Goal: Information Seeking & Learning: Learn about a topic

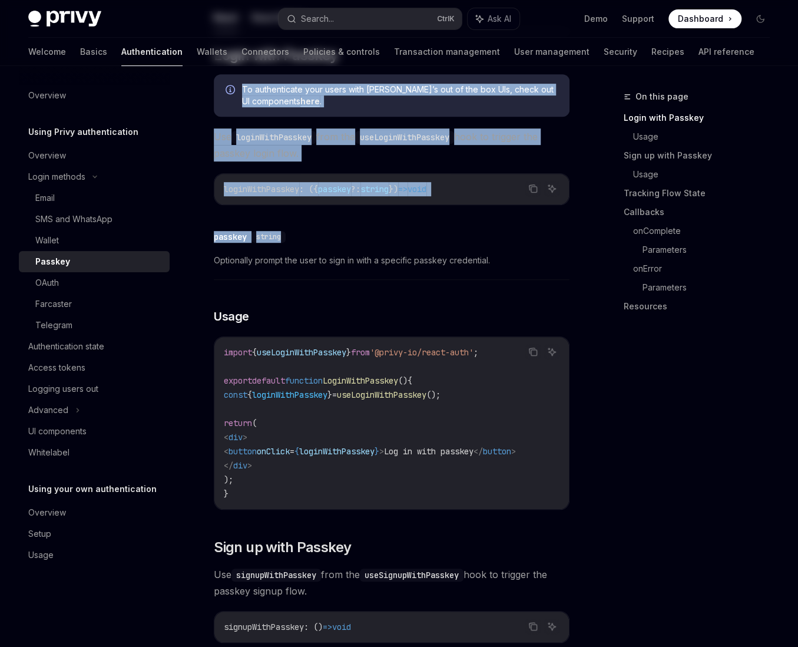
scroll to position [295, 0]
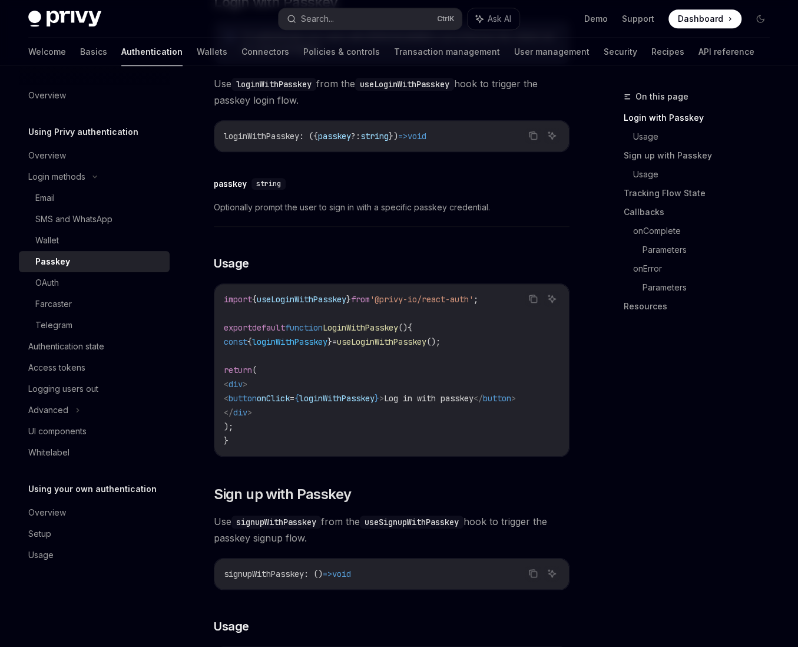
click at [448, 355] on code "import { useLoginWithPasskey } from '@privy-io/react-auth' ; export default fun…" at bounding box center [392, 370] width 336 height 156
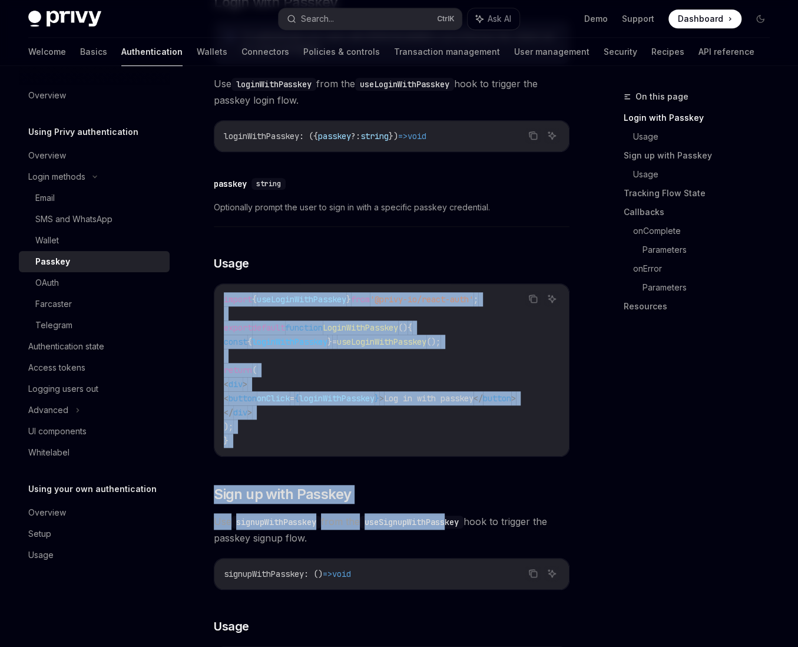
drag, startPoint x: 405, startPoint y: 242, endPoint x: 486, endPoint y: 549, distance: 316.9
click at [486, 546] on span "Use signupWithPasskey from the useSignupWithPasskey hook to trigger the passkey…" at bounding box center [392, 529] width 356 height 33
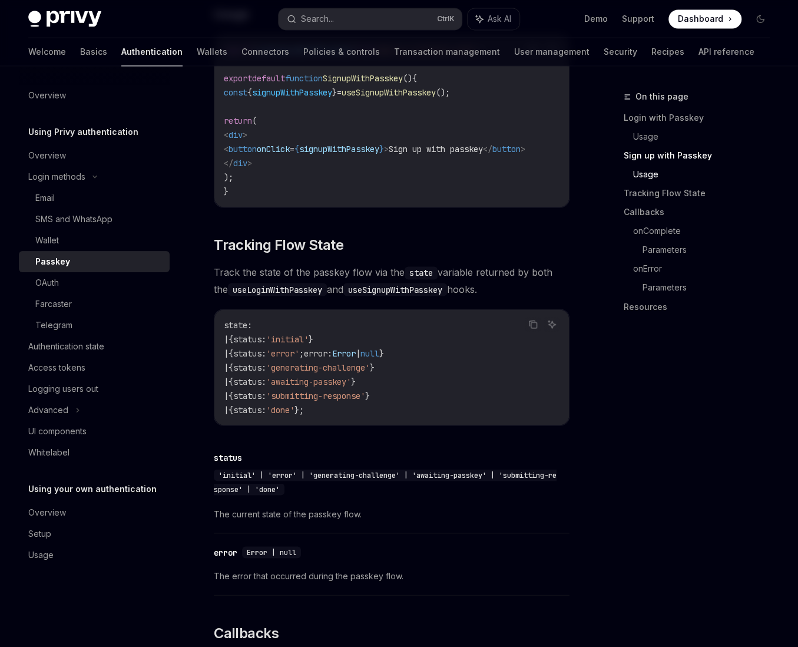
scroll to position [777, 0]
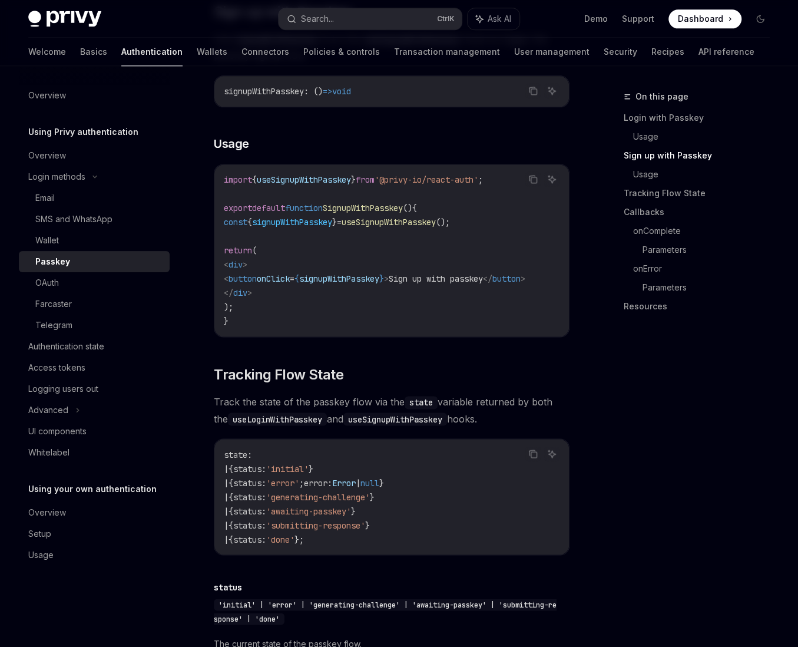
drag, startPoint x: 229, startPoint y: 237, endPoint x: 76, endPoint y: 210, distance: 155.1
click at [229, 237] on code "import { useSignupWithPasskey } from '@privy-io/react-auth' ; export default fu…" at bounding box center [392, 251] width 336 height 156
click at [50, 195] on div "Email" at bounding box center [44, 198] width 19 height 14
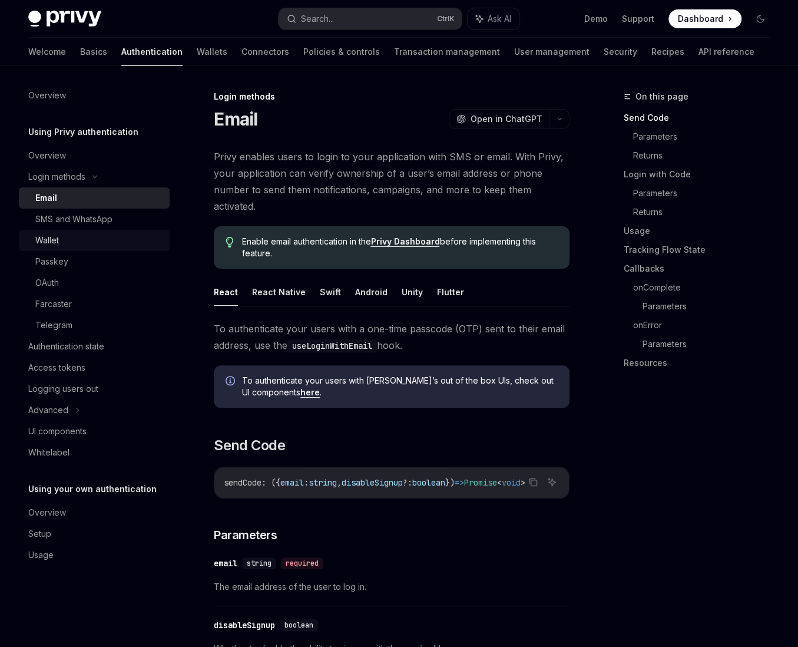
click at [95, 232] on link "Wallet" at bounding box center [94, 240] width 151 height 21
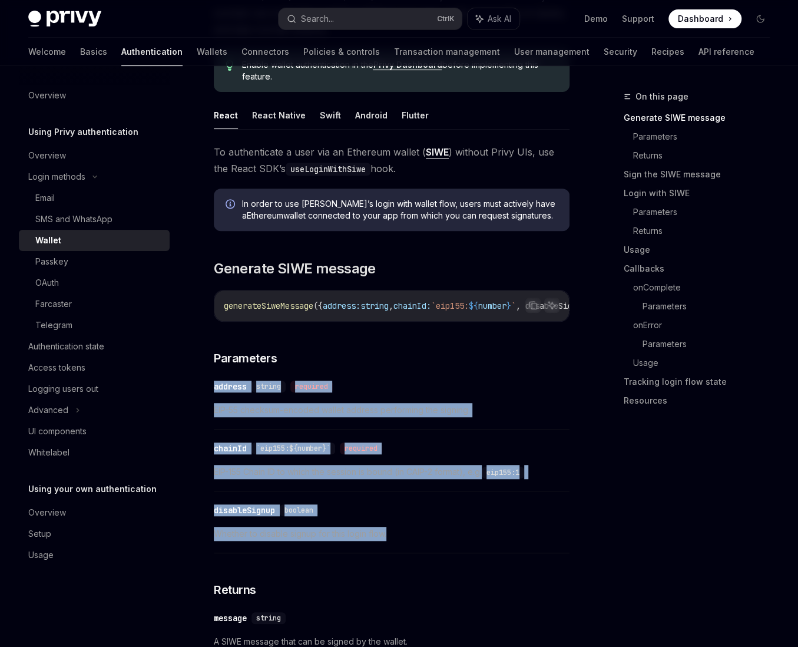
drag, startPoint x: 312, startPoint y: 353, endPoint x: 499, endPoint y: 539, distance: 263.8
click at [499, 539] on span "Whether to disable signup for this login flow." at bounding box center [392, 534] width 356 height 14
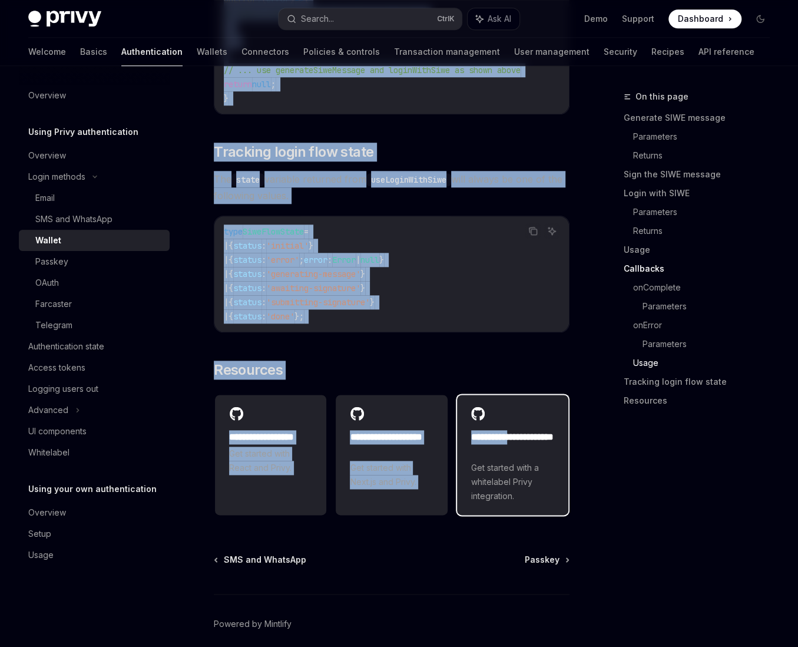
scroll to position [2975, 0]
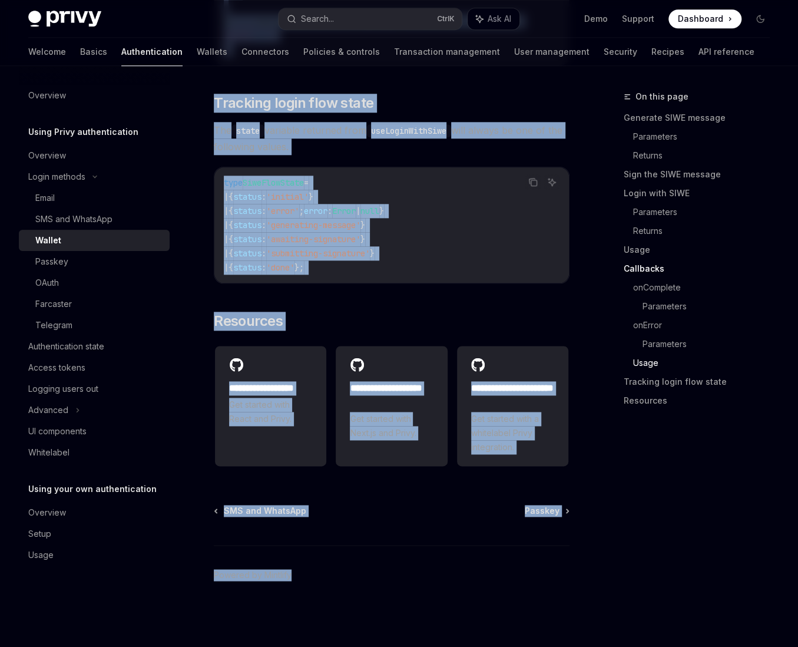
drag, startPoint x: 499, startPoint y: 539, endPoint x: 575, endPoint y: 590, distance: 91.9
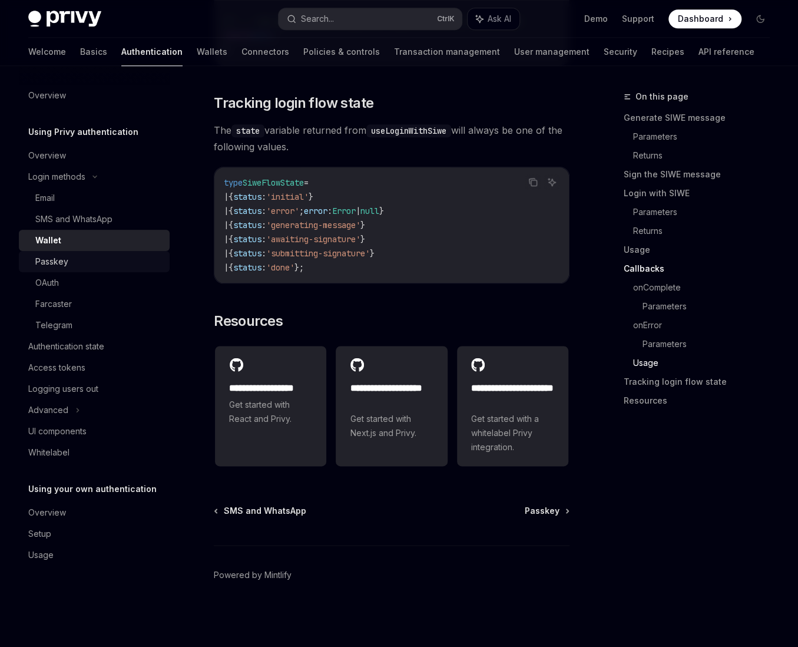
click at [69, 266] on div "Passkey" at bounding box center [98, 262] width 127 height 14
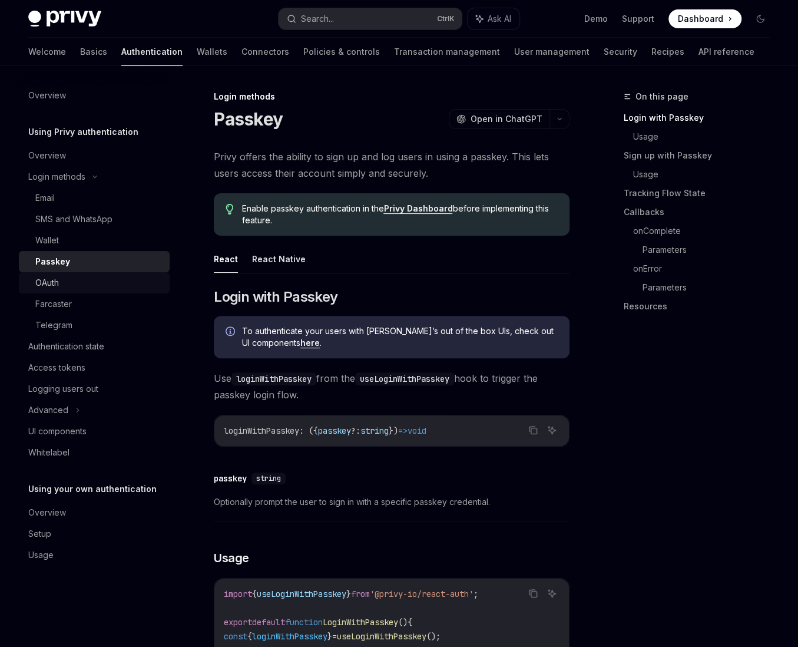
click at [62, 273] on link "OAuth" at bounding box center [94, 282] width 151 height 21
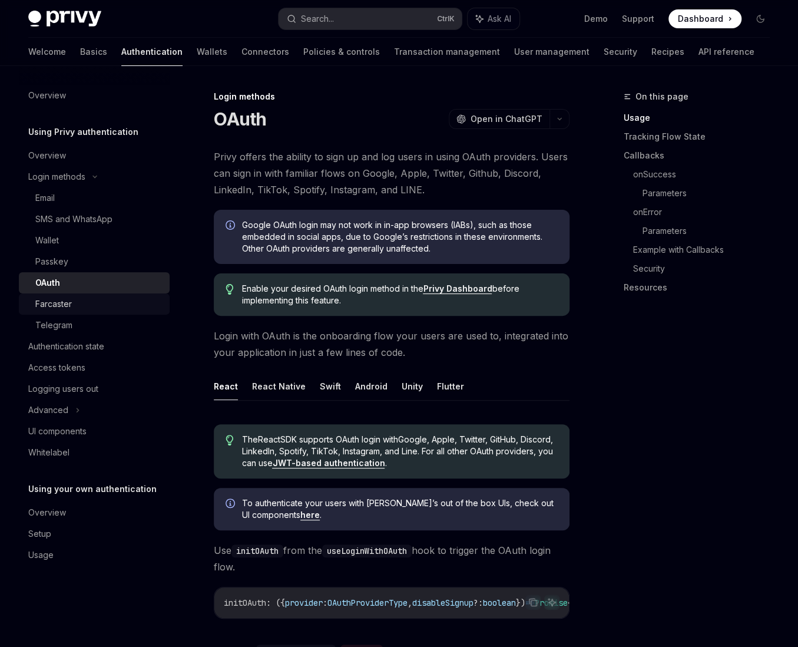
click at [95, 313] on link "Farcaster" at bounding box center [94, 303] width 151 height 21
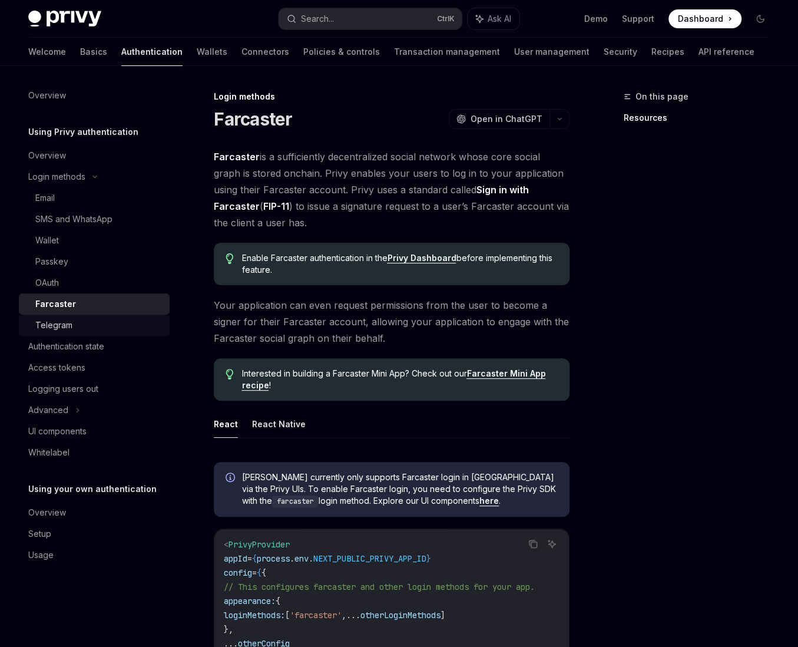
click at [74, 322] on div "Telegram" at bounding box center [98, 325] width 127 height 14
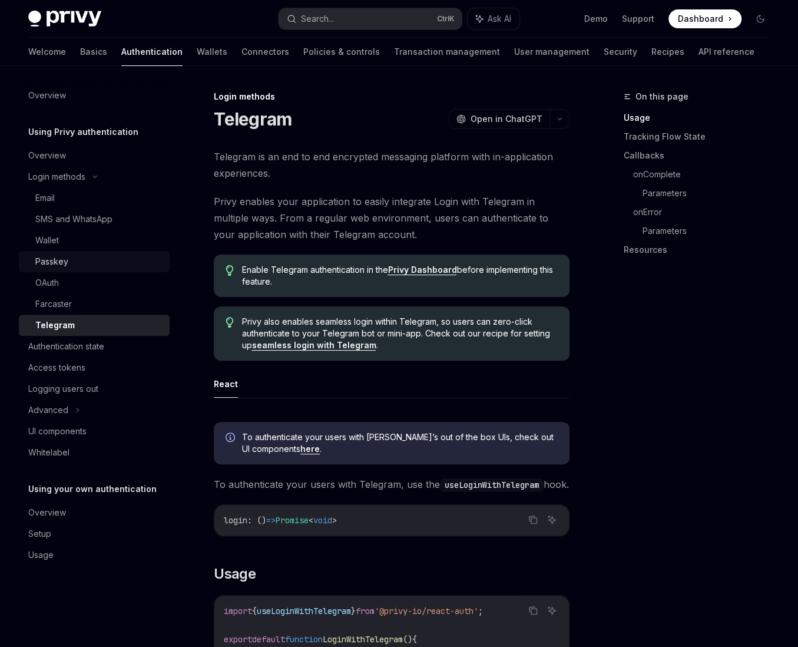
click at [70, 267] on div "Passkey" at bounding box center [98, 262] width 127 height 14
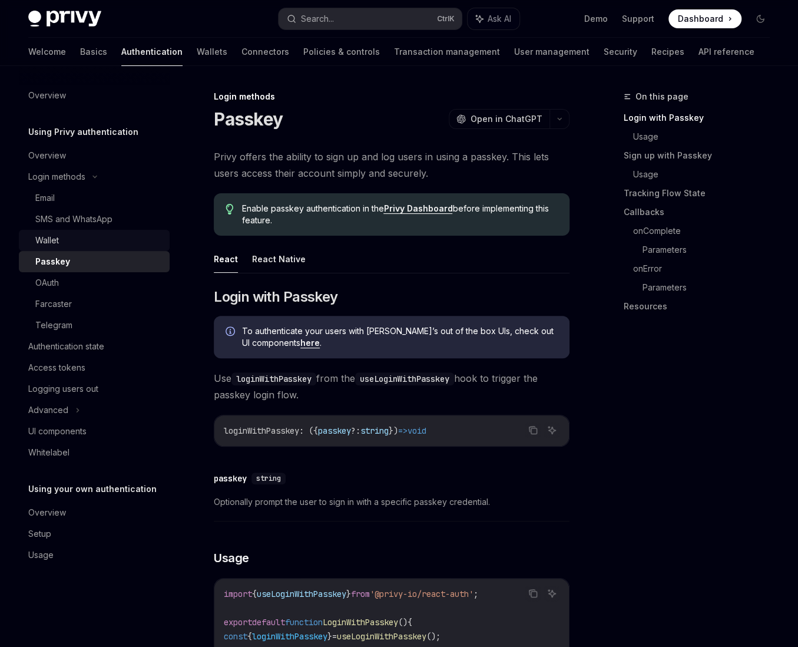
click at [70, 239] on div "Wallet" at bounding box center [98, 240] width 127 height 14
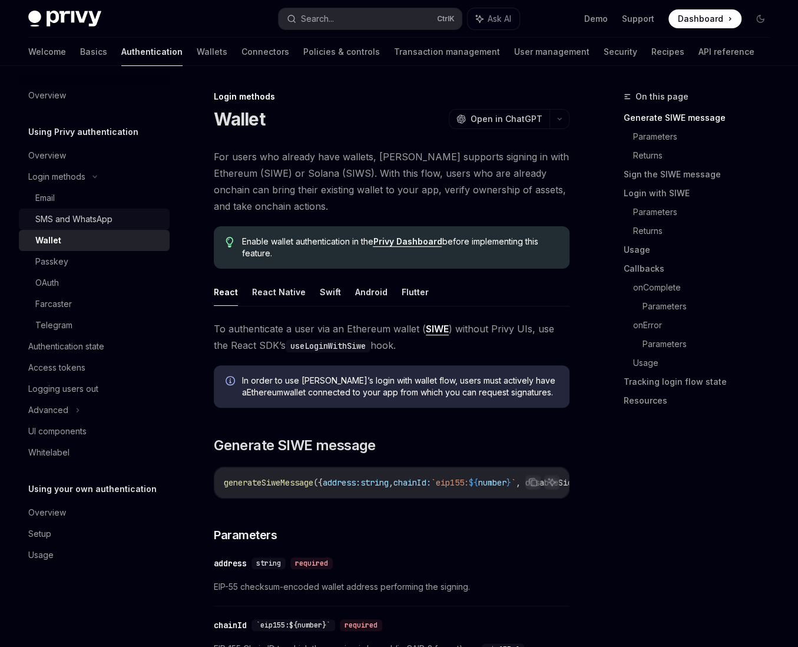
click at [109, 223] on div "SMS and WhatsApp" at bounding box center [73, 219] width 77 height 14
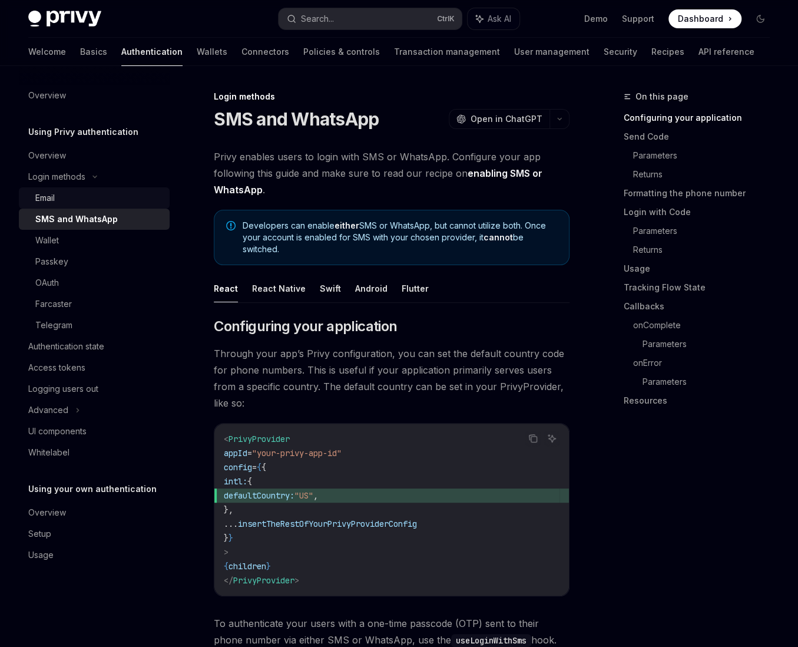
click at [116, 197] on div "Email" at bounding box center [98, 198] width 127 height 14
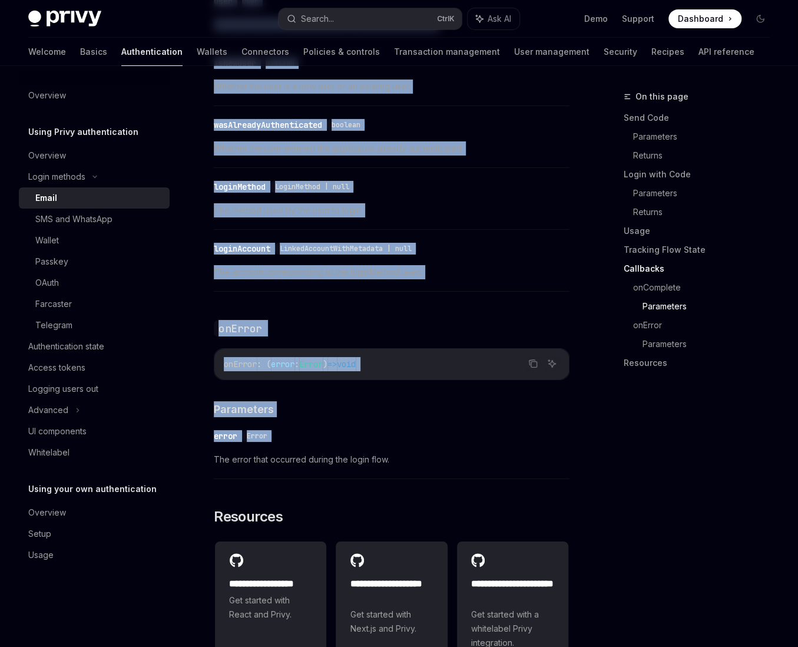
scroll to position [2321, 0]
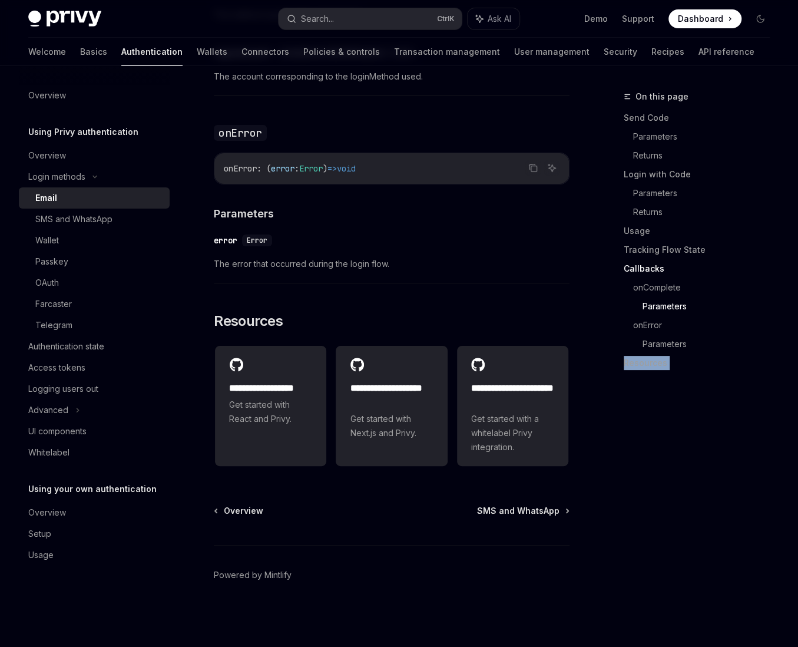
drag, startPoint x: 279, startPoint y: 143, endPoint x: 601, endPoint y: 576, distance: 539.1
click at [601, 576] on div "On this page Send Code Parameters Returns Login with Code Parameters Returns Us…" at bounding box center [689, 368] width 179 height 557
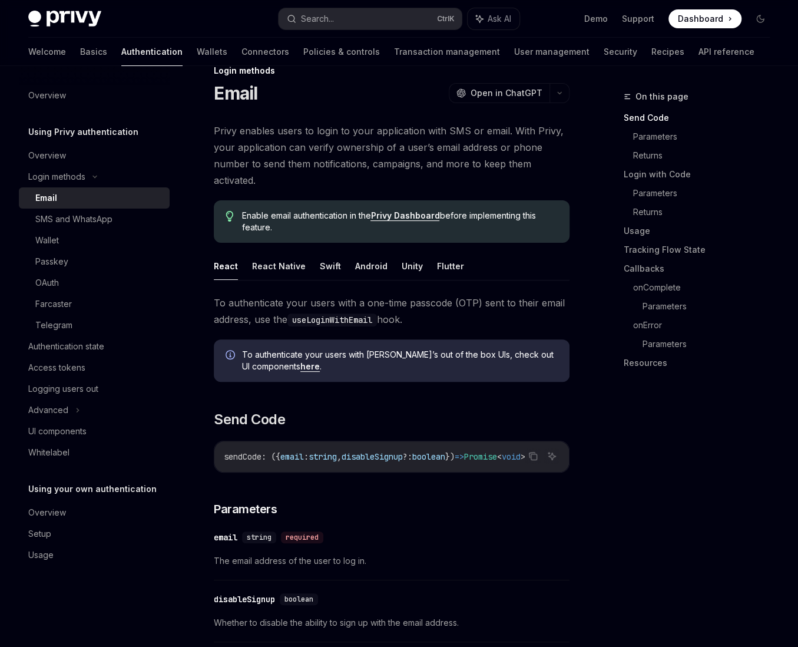
scroll to position [0, 0]
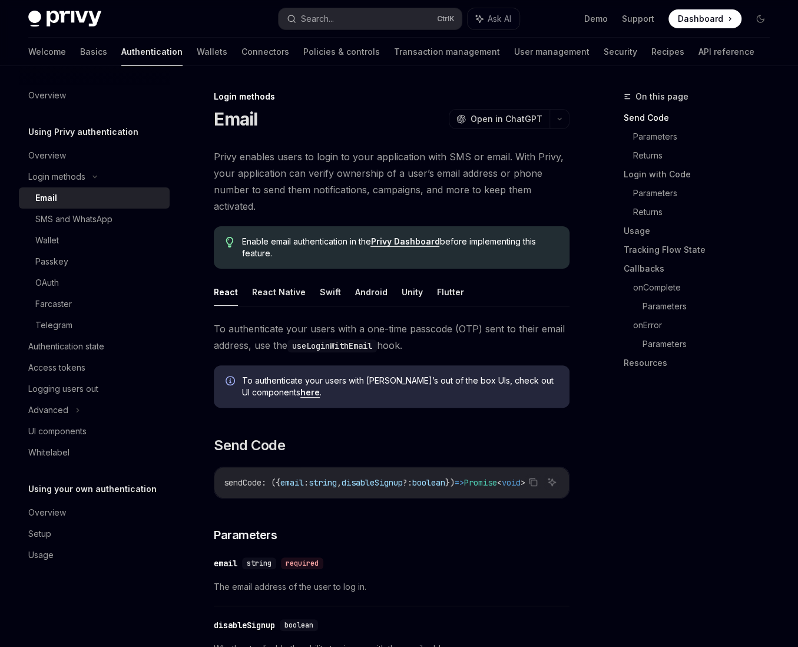
drag, startPoint x: 204, startPoint y: 192, endPoint x: 218, endPoint y: 186, distance: 15.6
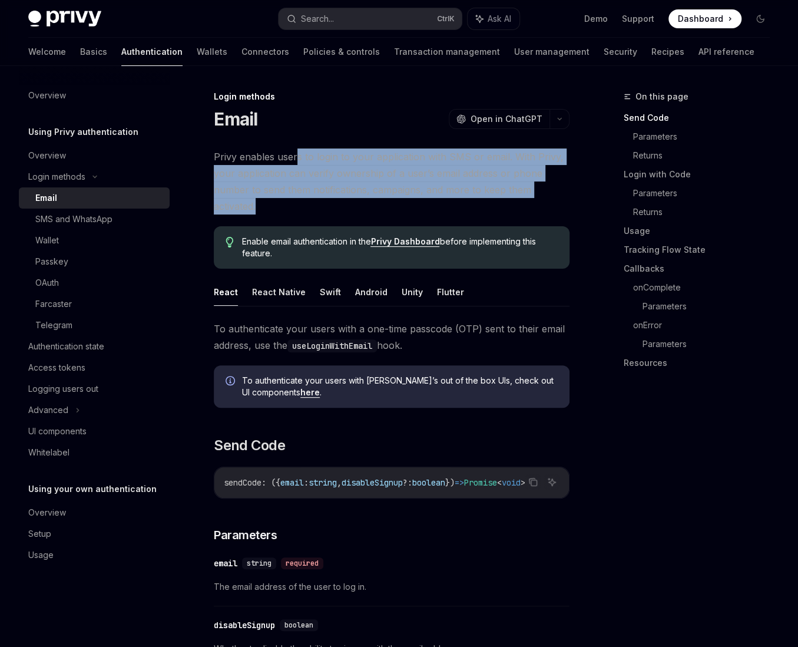
drag, startPoint x: 295, startPoint y: 133, endPoint x: 385, endPoint y: 207, distance: 116.4
click at [385, 207] on span "Privy enables users to login to your application with SMS or email. With Privy,…" at bounding box center [392, 182] width 356 height 66
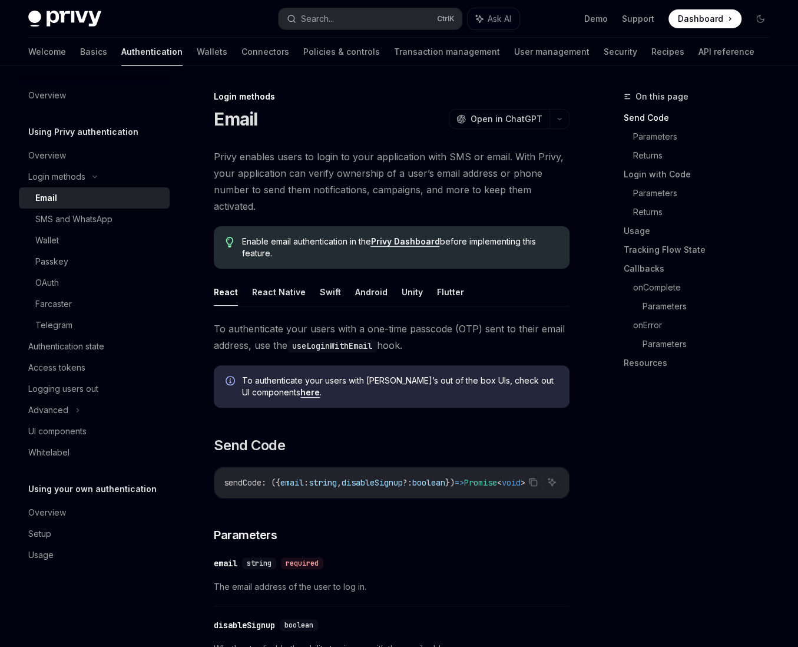
drag, startPoint x: 385, startPoint y: 207, endPoint x: 319, endPoint y: 216, distance: 67.3
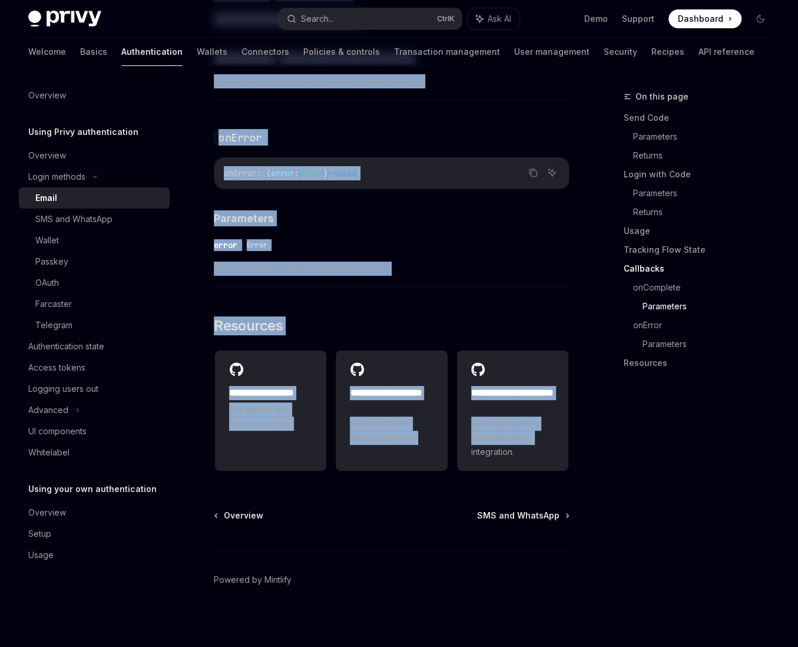
scroll to position [2321, 0]
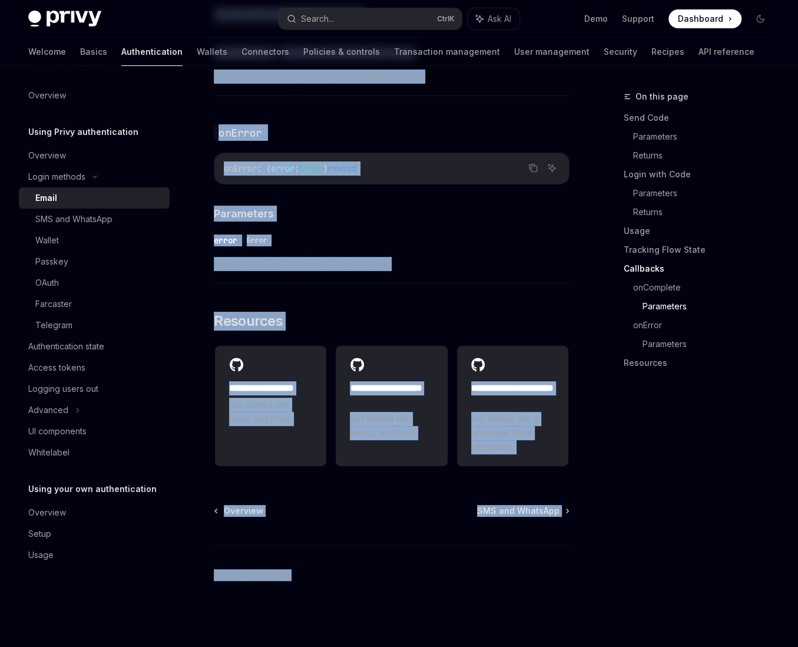
drag, startPoint x: 319, startPoint y: 196, endPoint x: 606, endPoint y: 566, distance: 468.7
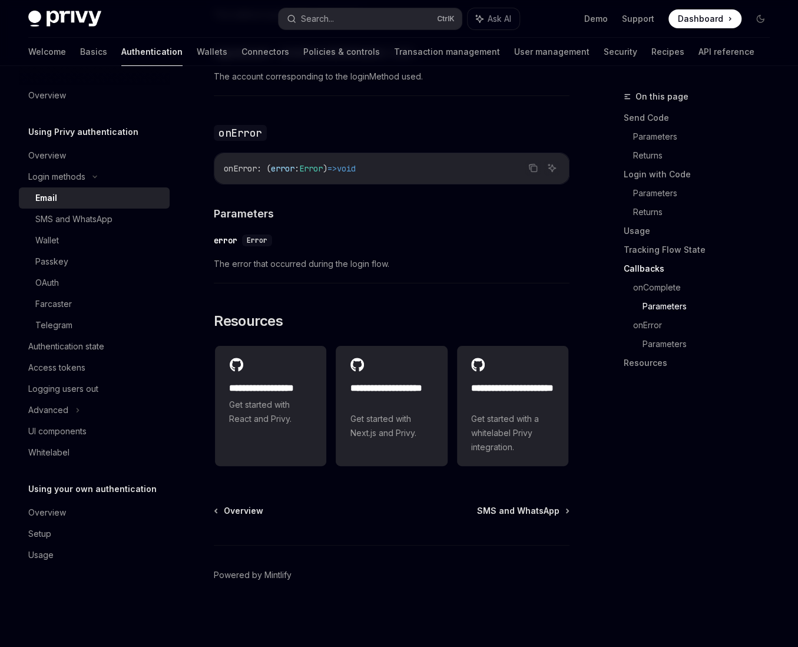
click at [613, 556] on div "On this page Send Code Parameters Returns Login with Code Parameters Returns Us…" at bounding box center [689, 368] width 179 height 557
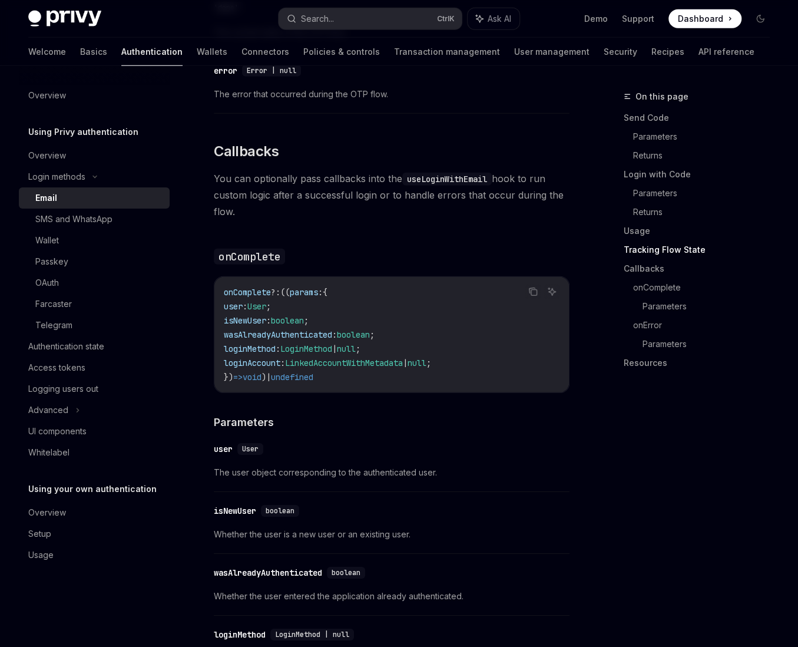
scroll to position [1672, 0]
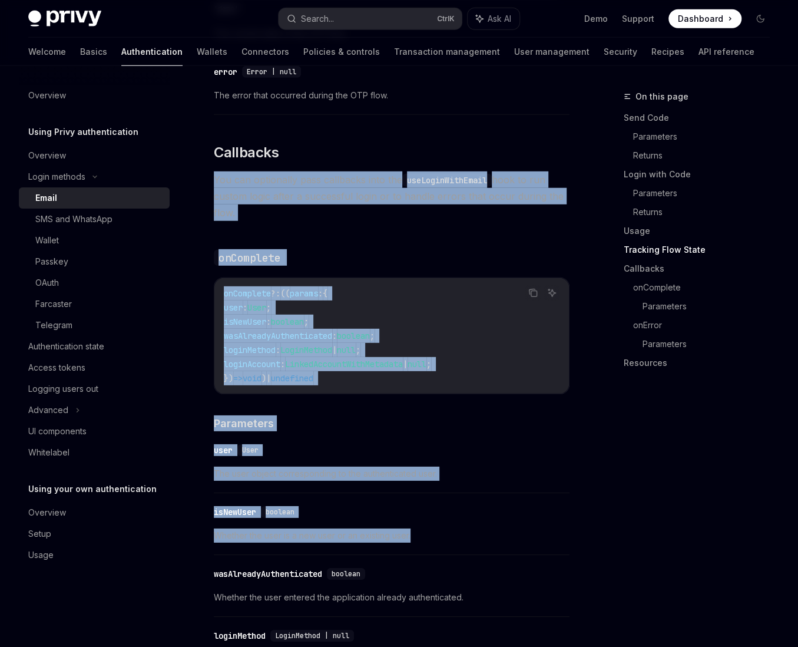
drag, startPoint x: 581, startPoint y: 532, endPoint x: 284, endPoint y: 133, distance: 497.4
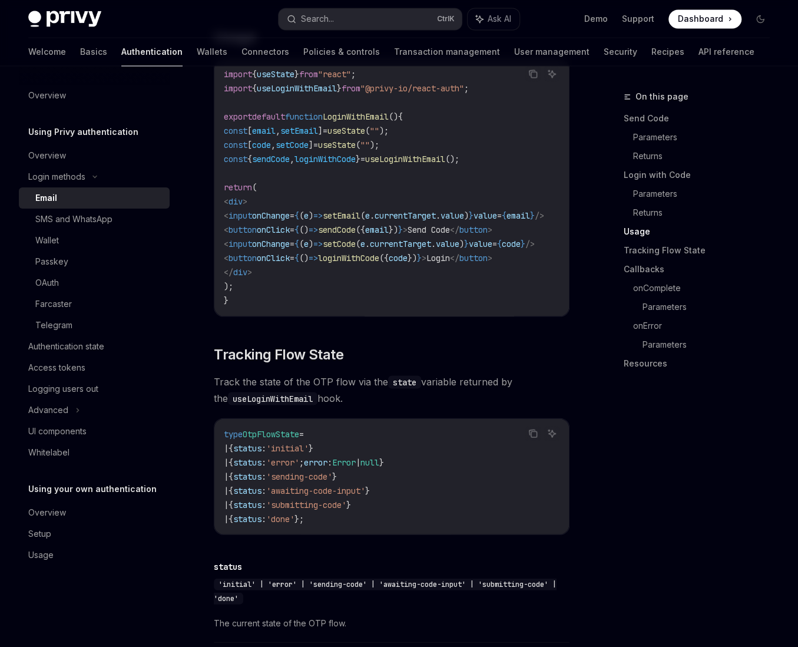
scroll to position [906, 0]
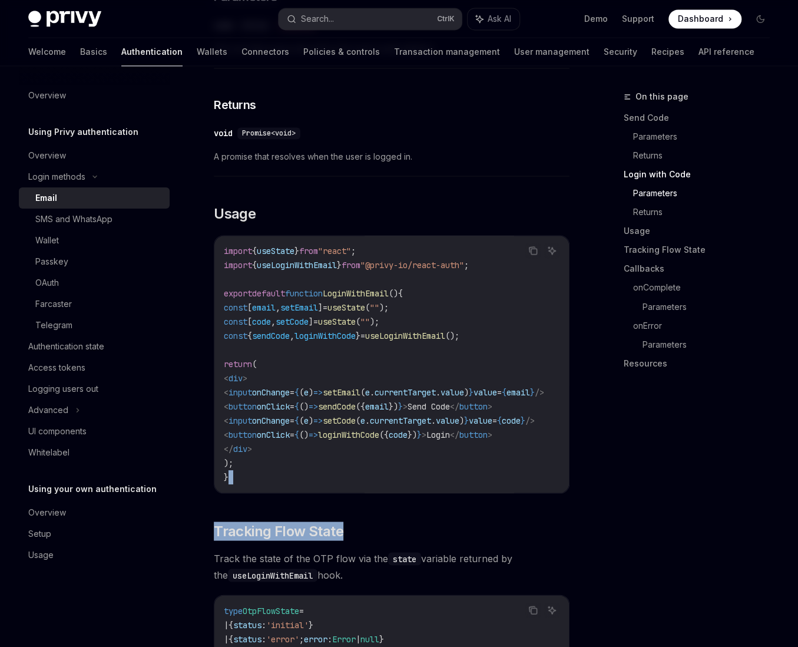
drag, startPoint x: 381, startPoint y: 500, endPoint x: 443, endPoint y: 497, distance: 62.6
click at [447, 494] on div "To authenticate your users with a one-time passcode (OTP) sent to their email a…" at bounding box center [392, 648] width 356 height 2469
click at [433, 501] on div "To authenticate your users with a one-time passcode (OTP) sent to their email a…" at bounding box center [392, 648] width 356 height 2469
click at [529, 517] on div "To authenticate your users with a one-time passcode (OTP) sent to their email a…" at bounding box center [392, 648] width 356 height 2469
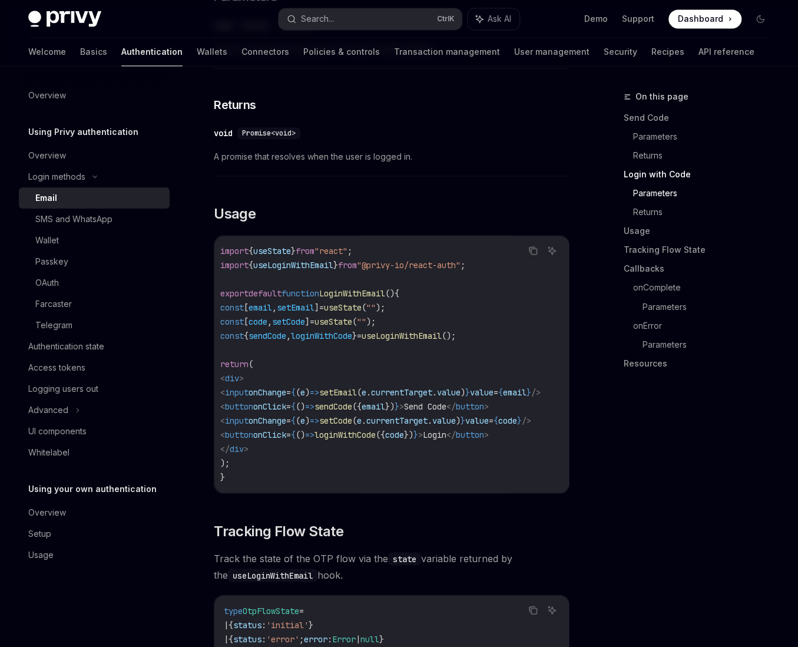
scroll to position [612, 0]
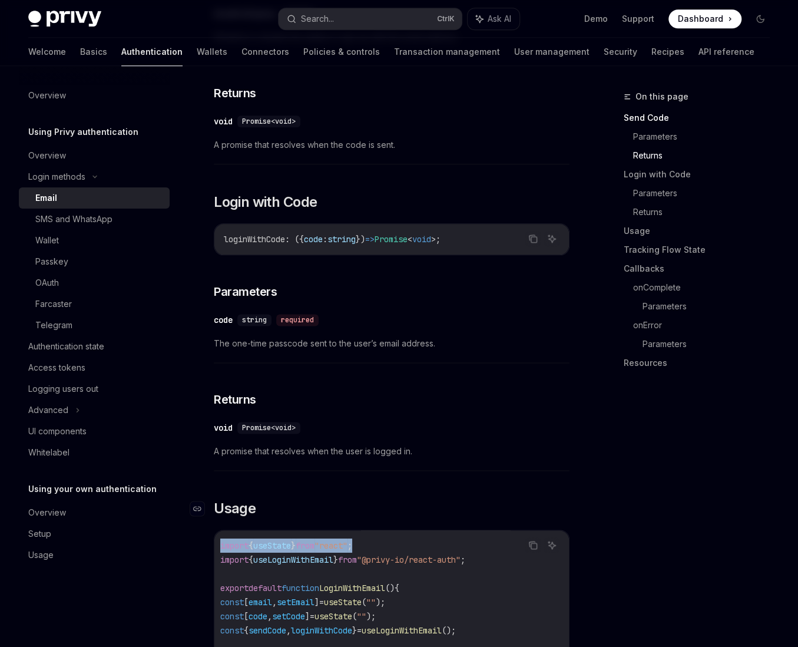
drag, startPoint x: 519, startPoint y: 520, endPoint x: 468, endPoint y: 503, distance: 53.5
click at [468, 503] on h2 "​ Usage" at bounding box center [392, 508] width 356 height 19
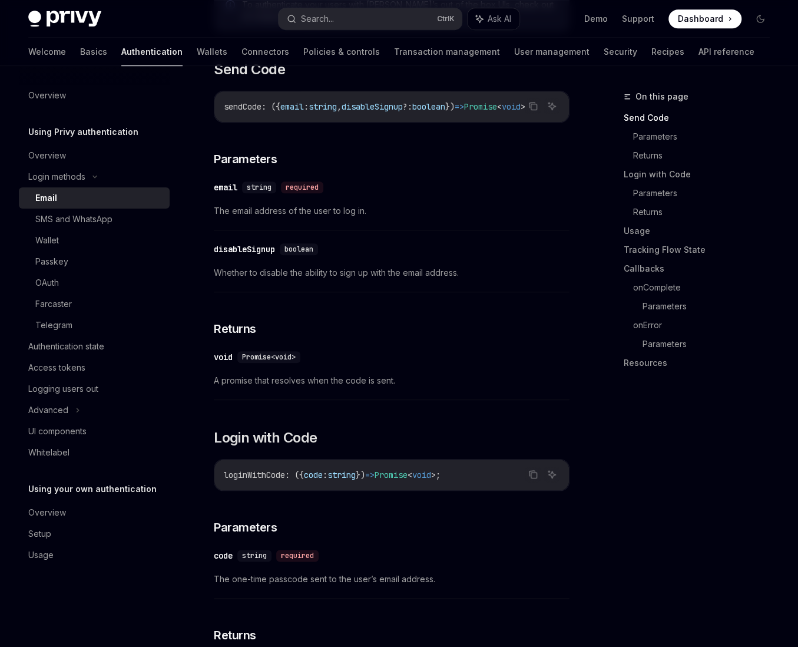
scroll to position [22, 0]
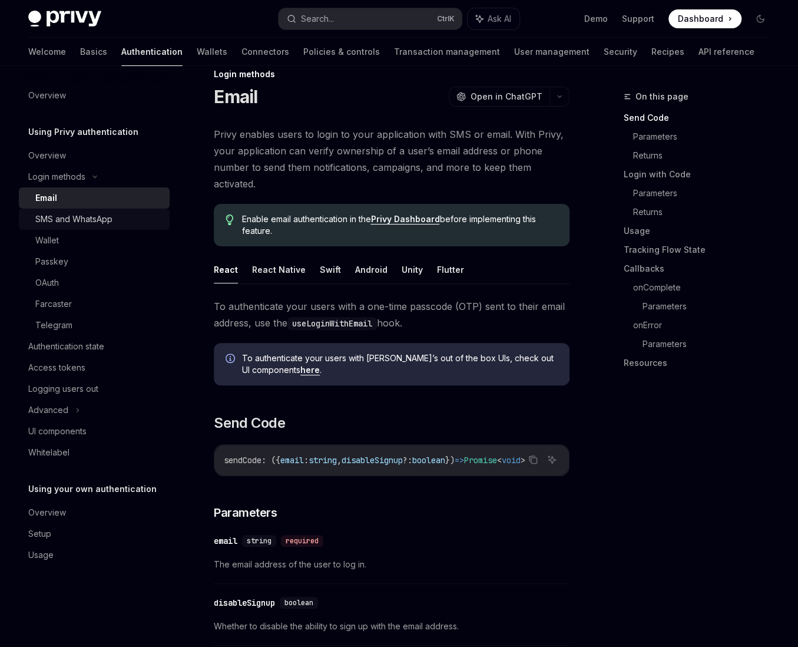
click at [70, 222] on div "SMS and WhatsApp" at bounding box center [73, 219] width 77 height 14
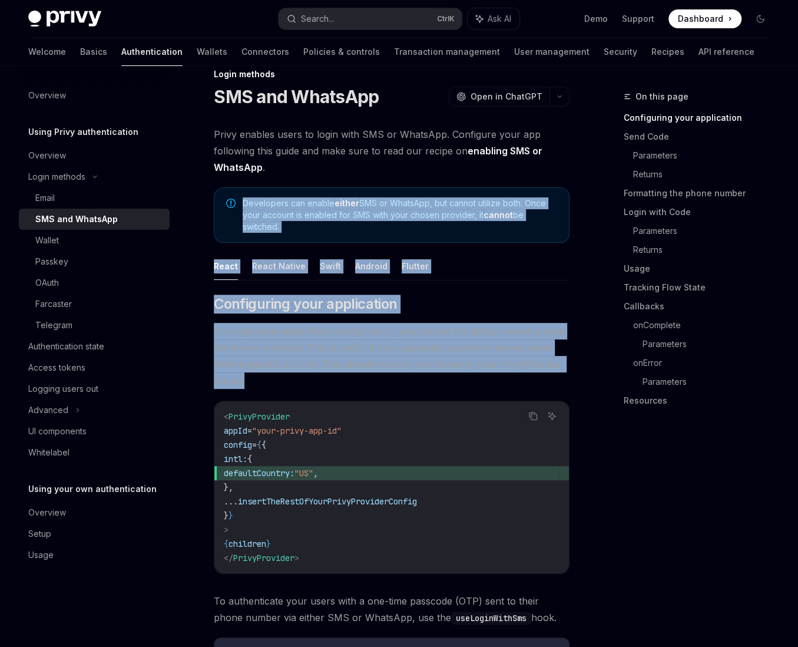
drag, startPoint x: 315, startPoint y: 163, endPoint x: 474, endPoint y: 384, distance: 271.8
click at [474, 384] on span "Through your app’s Privy configuration, you can set the default country code fo…" at bounding box center [392, 356] width 356 height 66
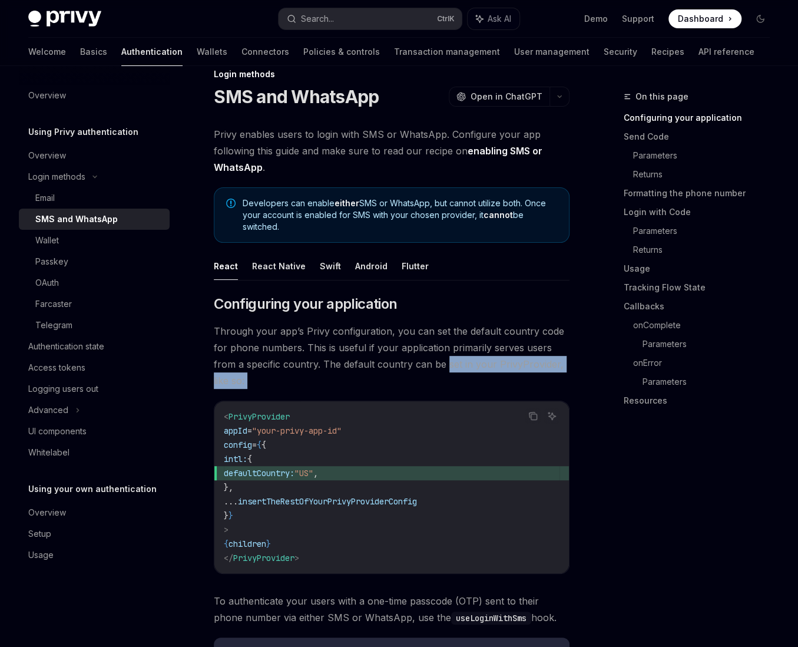
drag, startPoint x: 474, startPoint y: 384, endPoint x: 450, endPoint y: 362, distance: 32.2
click at [450, 362] on span "Through your app’s Privy configuration, you can set the default country code fo…" at bounding box center [392, 356] width 356 height 66
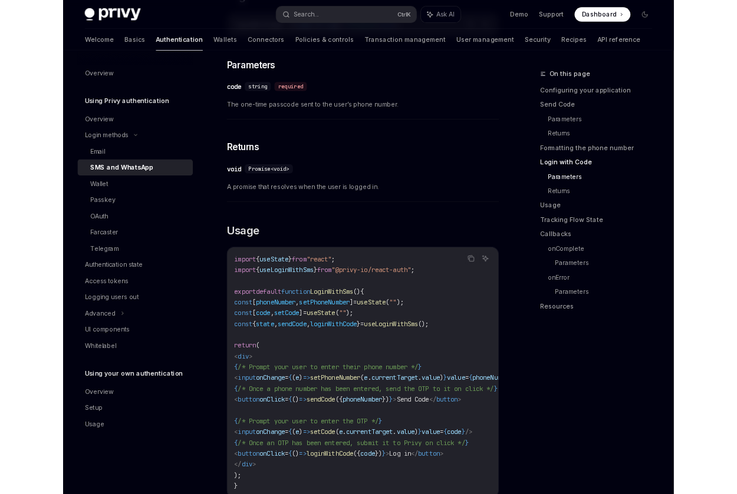
scroll to position [1496, 0]
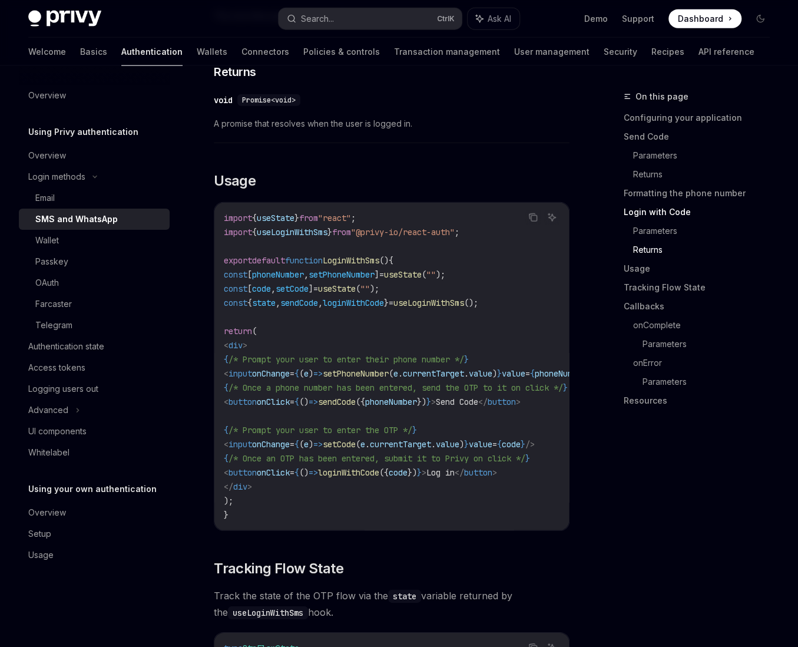
click at [227, 124] on div "​ void Promise<void> A promise that resolves when the user is logged in." at bounding box center [392, 115] width 356 height 56
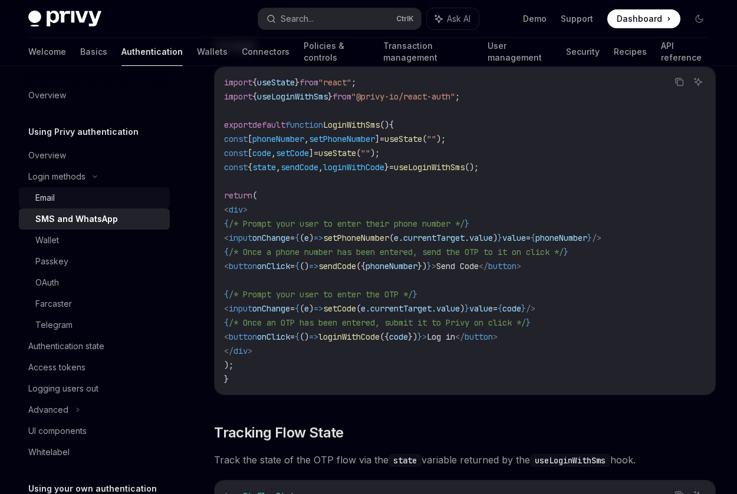
click at [69, 192] on div "Email" at bounding box center [98, 198] width 127 height 14
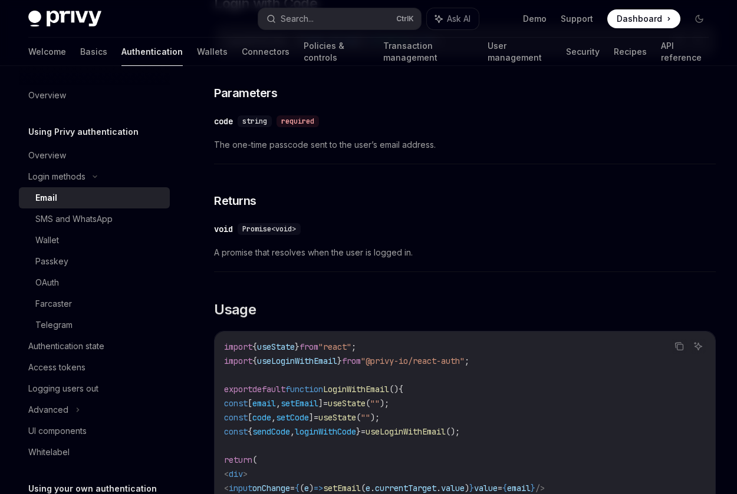
scroll to position [707, 0]
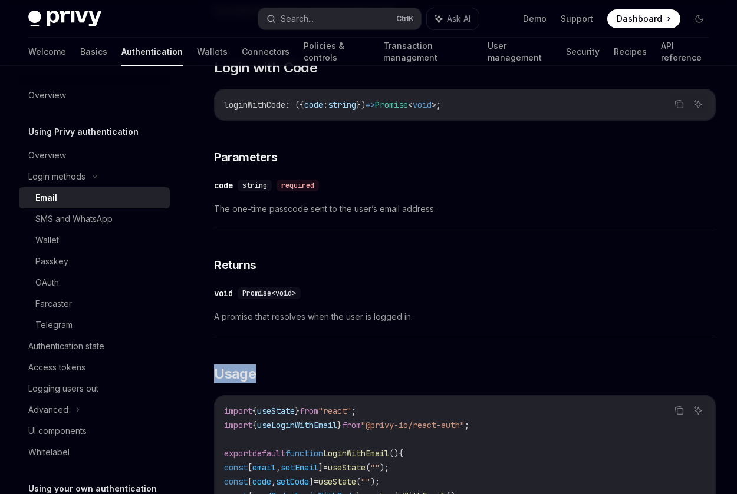
drag, startPoint x: 466, startPoint y: 346, endPoint x: 484, endPoint y: 326, distance: 27.5
click at [484, 326] on div "​ void Promise<void> A promise that resolves when the user is logged in." at bounding box center [464, 309] width 501 height 56
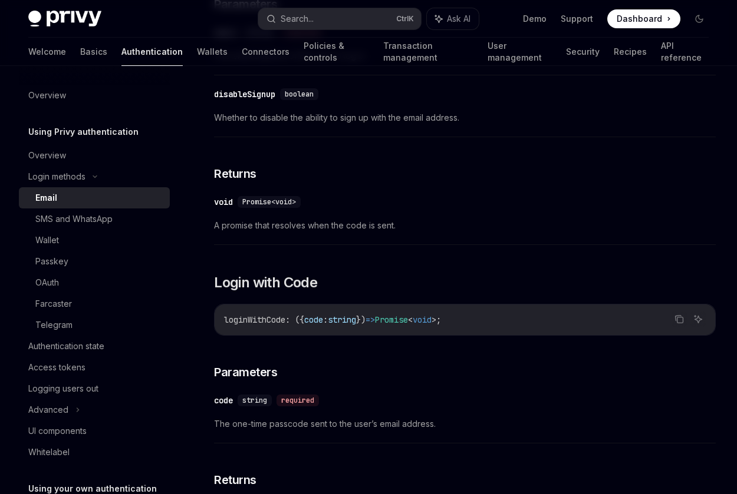
scroll to position [413, 0]
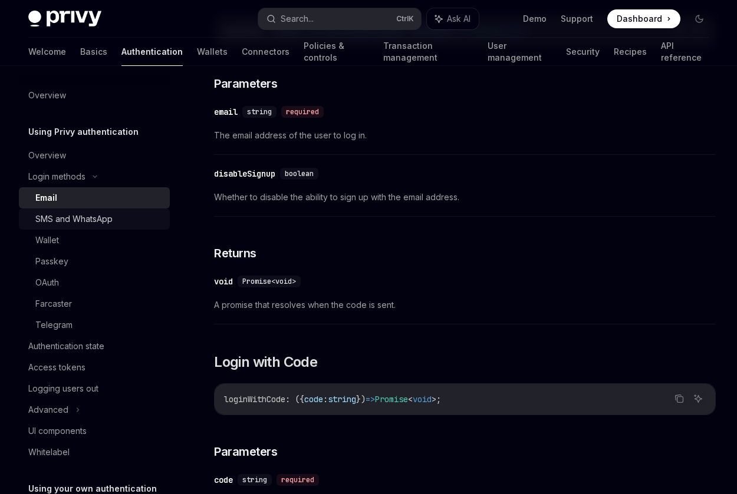
click at [98, 216] on div "SMS and WhatsApp" at bounding box center [73, 219] width 77 height 14
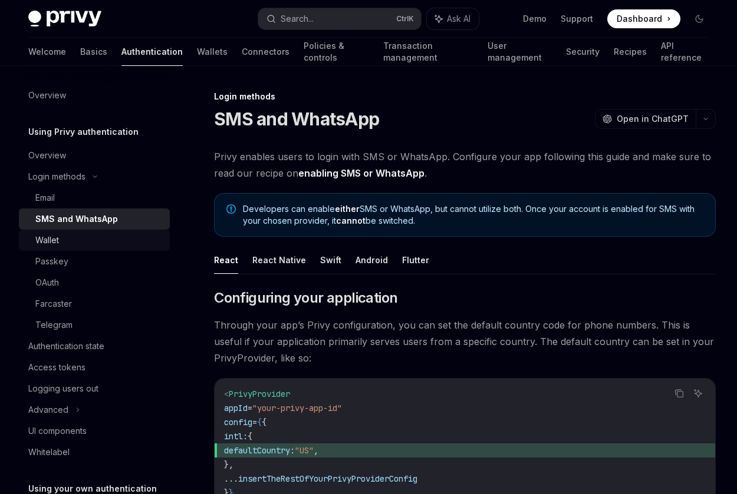
click at [75, 236] on div "Wallet" at bounding box center [98, 240] width 127 height 14
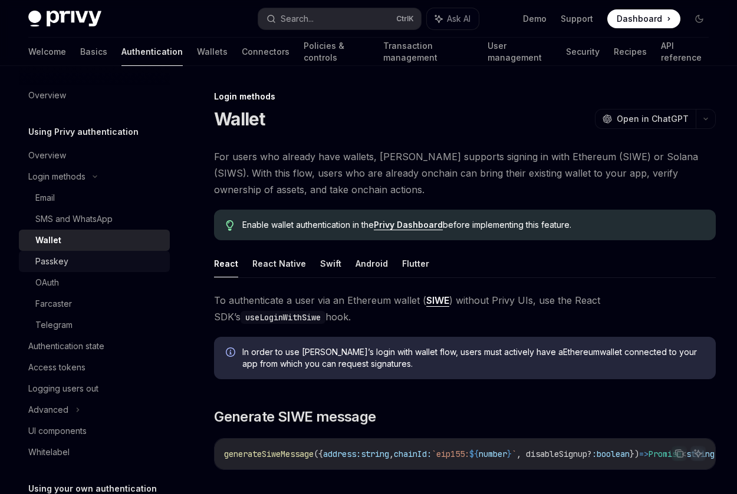
click at [68, 266] on div "Passkey" at bounding box center [98, 262] width 127 height 14
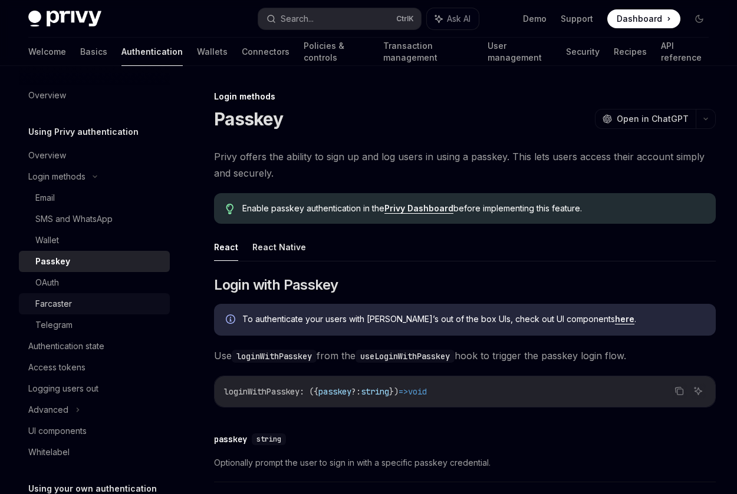
click at [68, 298] on div "Farcaster" at bounding box center [53, 304] width 37 height 14
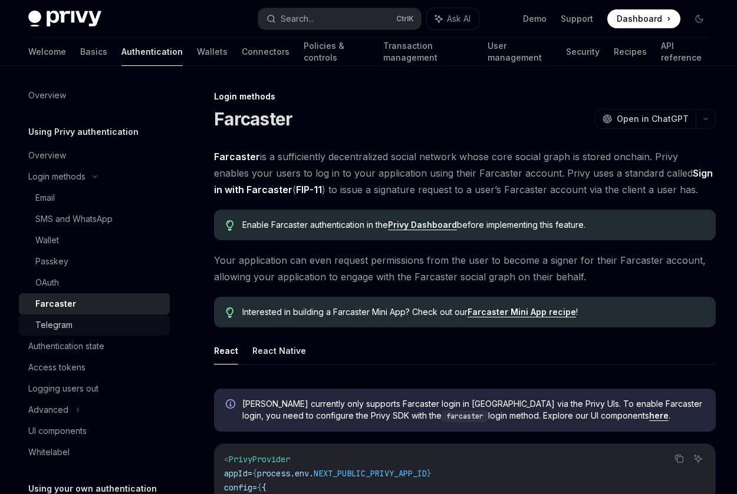
click at [77, 317] on link "Telegram" at bounding box center [94, 325] width 151 height 21
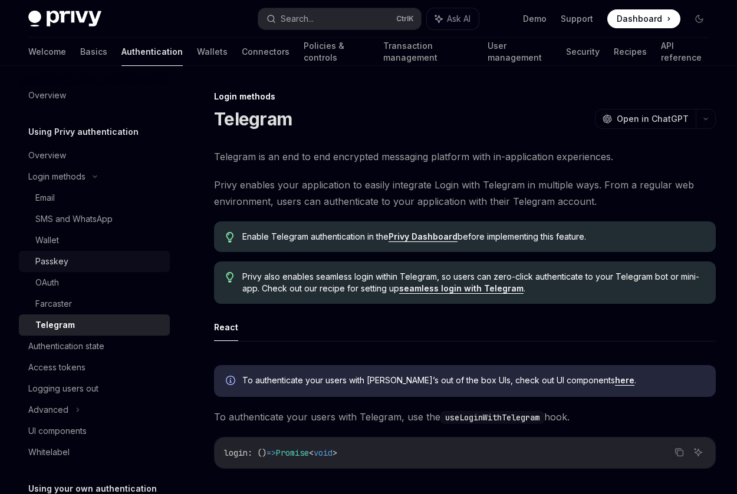
click at [103, 258] on div "Passkey" at bounding box center [98, 262] width 127 height 14
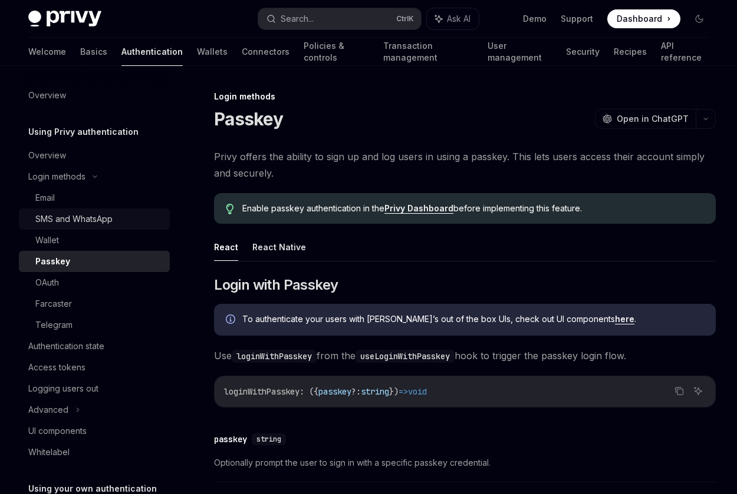
click at [111, 220] on div "SMS and WhatsApp" at bounding box center [73, 219] width 77 height 14
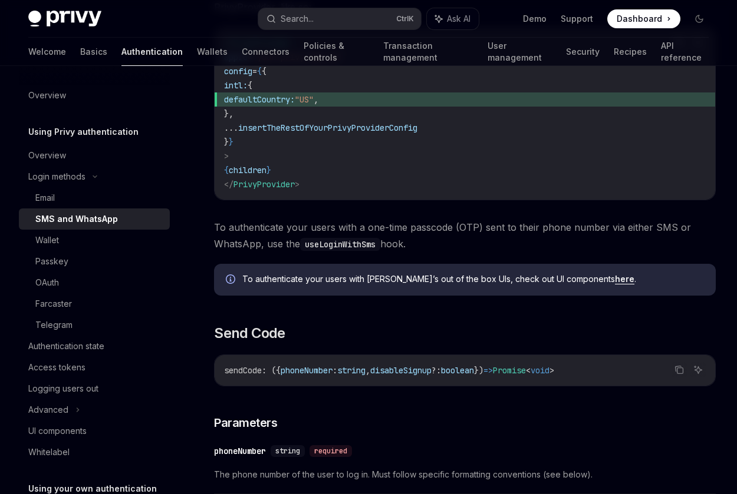
scroll to position [295, 0]
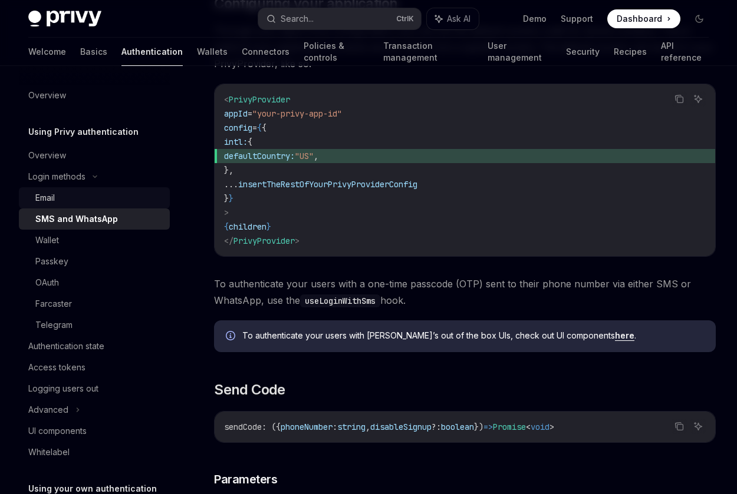
click at [99, 203] on div "Email" at bounding box center [98, 198] width 127 height 14
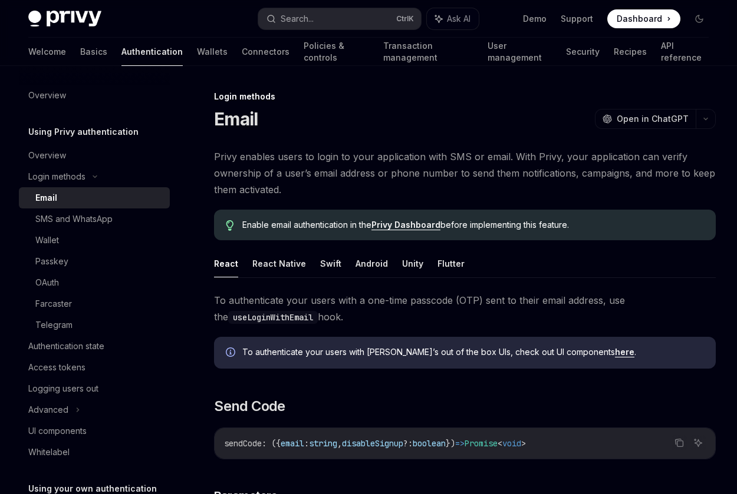
click at [410, 154] on span "Privy enables users to login to your application with SMS or email. With Privy,…" at bounding box center [464, 174] width 501 height 50
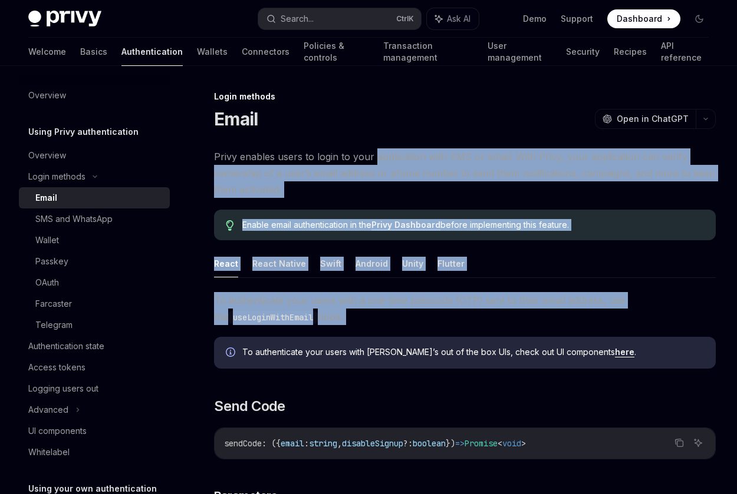
drag, startPoint x: 410, startPoint y: 154, endPoint x: 543, endPoint y: 315, distance: 208.9
click at [543, 315] on span "To authenticate your users with a one-time passcode (OTP) sent to their email a…" at bounding box center [464, 308] width 501 height 33
drag, startPoint x: 512, startPoint y: 312, endPoint x: 372, endPoint y: 153, distance: 211.3
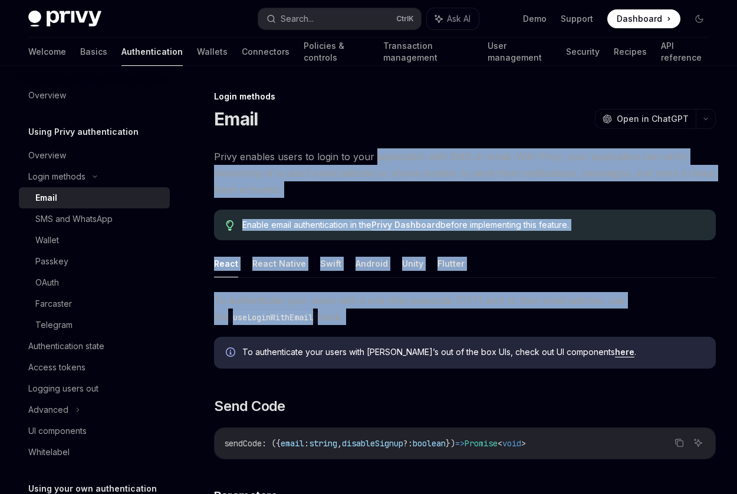
click at [372, 152] on span "Privy enables users to login to your application with SMS or email. With Privy,…" at bounding box center [464, 174] width 501 height 50
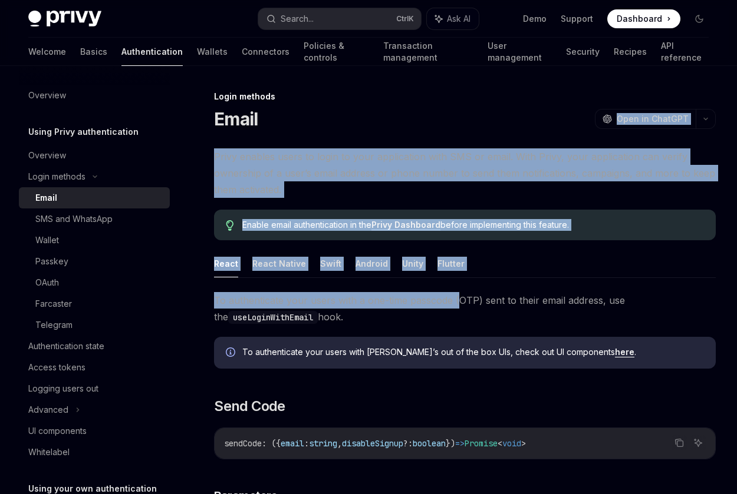
drag, startPoint x: 372, startPoint y: 147, endPoint x: 456, endPoint y: 308, distance: 180.8
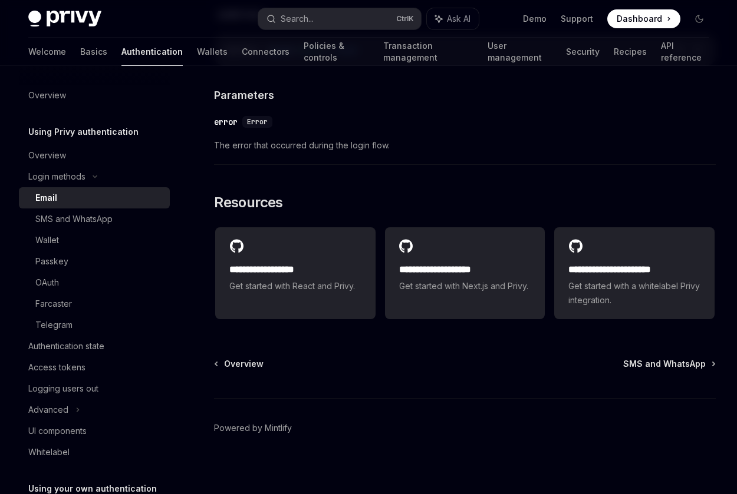
scroll to position [1, 0]
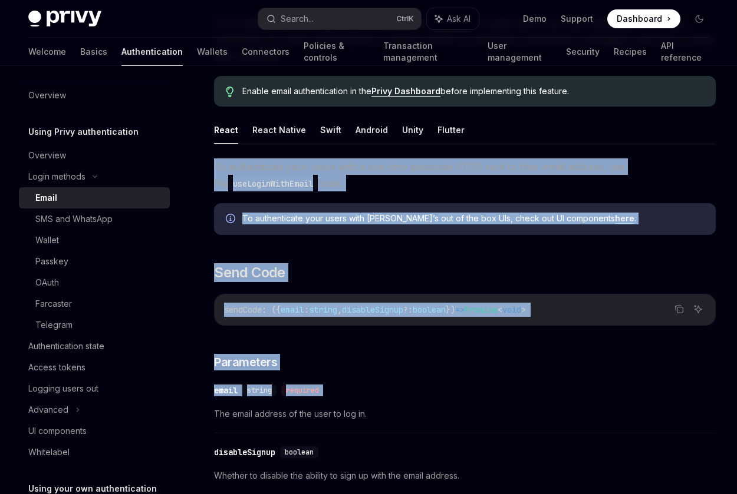
scroll to position [177, 0]
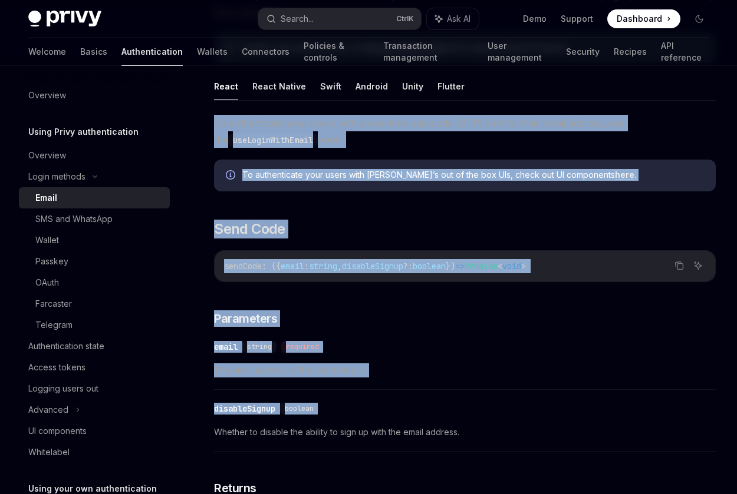
drag, startPoint x: 209, startPoint y: 301, endPoint x: 589, endPoint y: 390, distance: 389.8
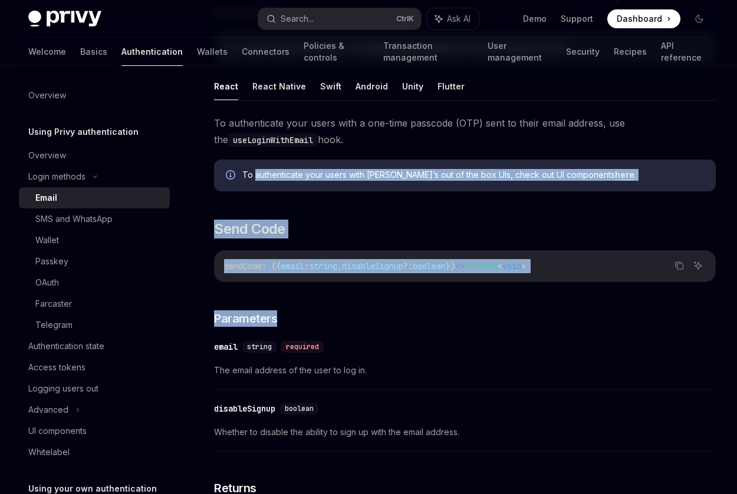
drag, startPoint x: 283, startPoint y: 209, endPoint x: 407, endPoint y: 346, distance: 184.8
click at [407, 346] on div "​ email string required" at bounding box center [459, 347] width 490 height 14
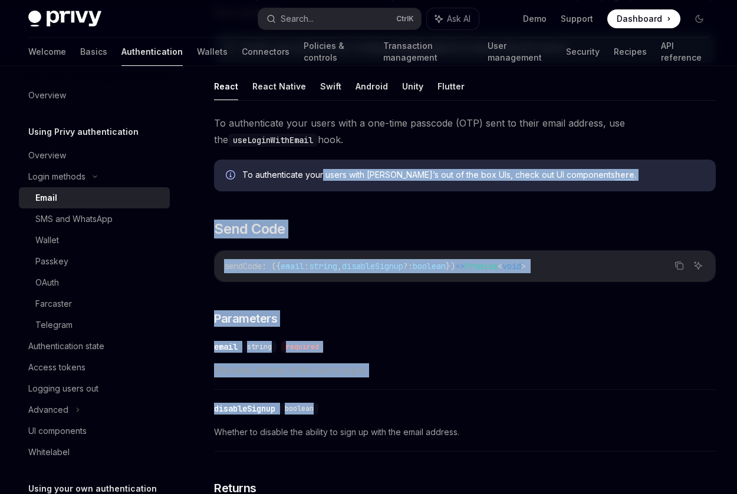
drag, startPoint x: 321, startPoint y: 163, endPoint x: 468, endPoint y: 414, distance: 290.8
click at [468, 414] on div "​ disableSignup boolean" at bounding box center [459, 409] width 490 height 14
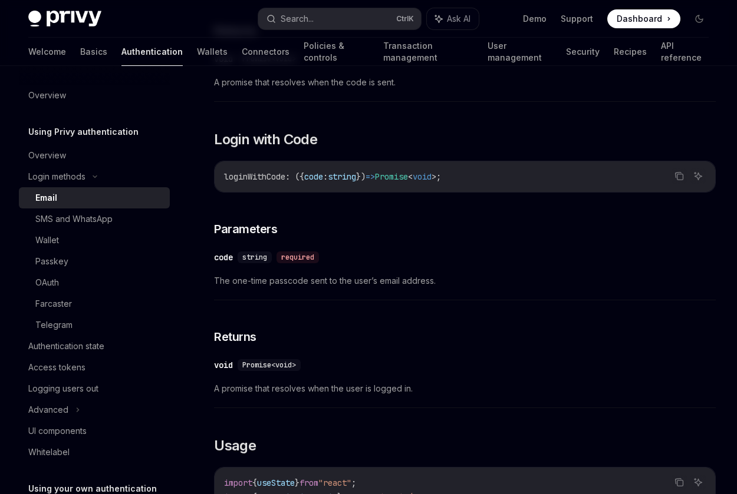
scroll to position [649, 0]
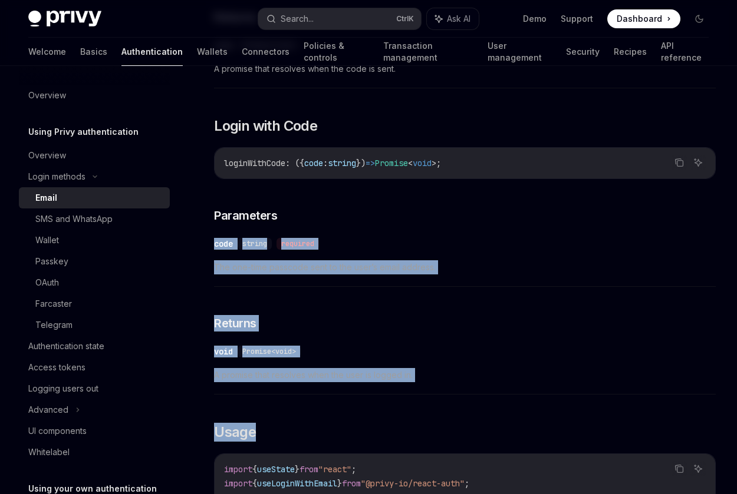
drag, startPoint x: 447, startPoint y: 220, endPoint x: 508, endPoint y: 510, distance: 295.6
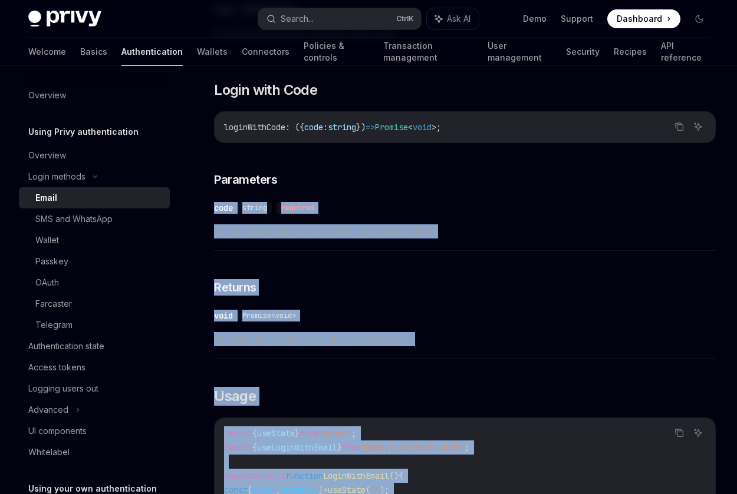
click at [457, 337] on span "A promise that resolves when the user is logged in." at bounding box center [464, 339] width 501 height 14
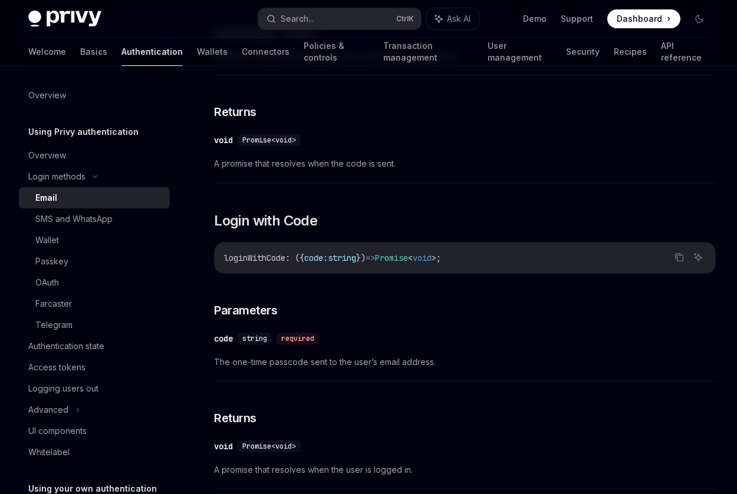
scroll to position [0, 0]
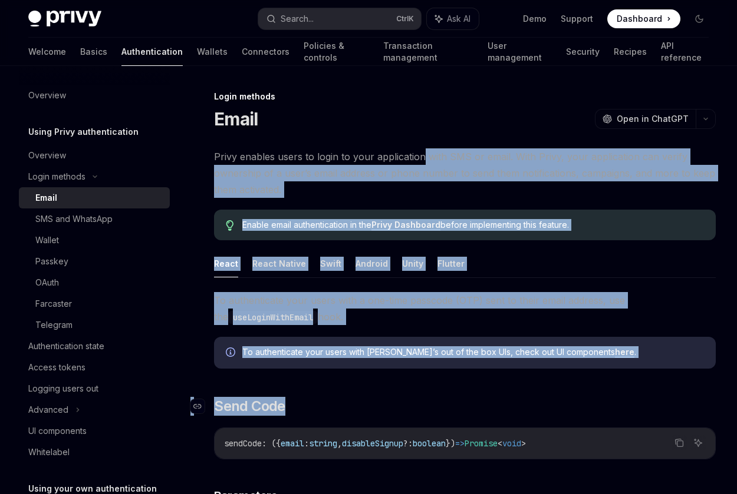
drag, startPoint x: 431, startPoint y: 164, endPoint x: 590, endPoint y: 400, distance: 284.1
click at [590, 400] on h2 "​ Send Code" at bounding box center [464, 406] width 501 height 19
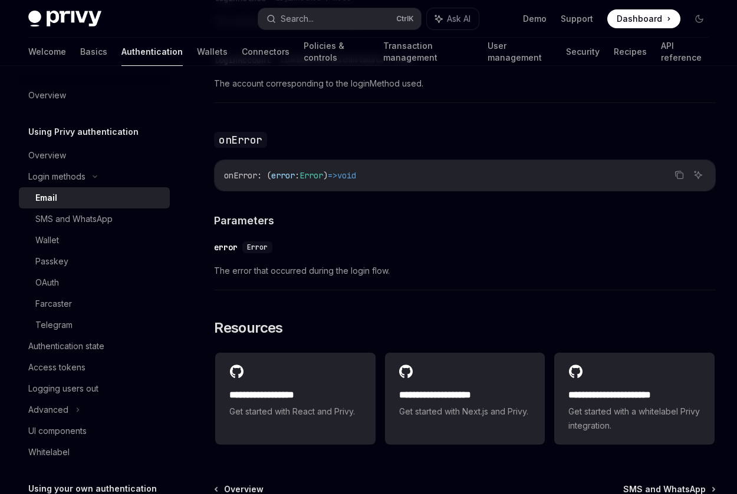
scroll to position [2331, 0]
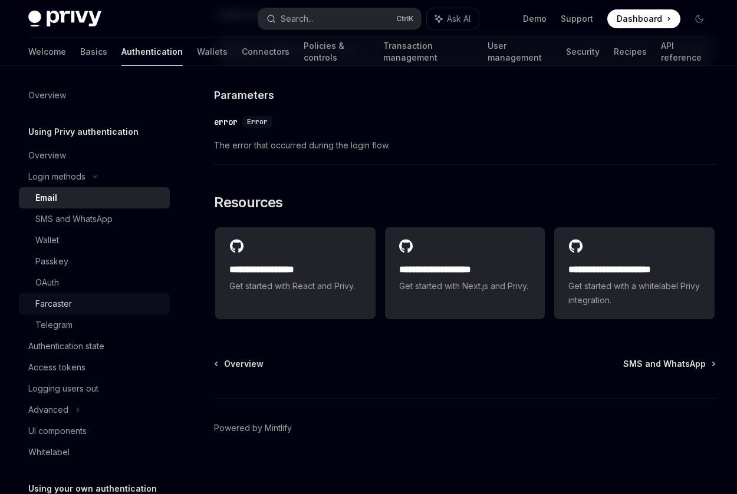
click at [124, 294] on link "Farcaster" at bounding box center [94, 303] width 151 height 21
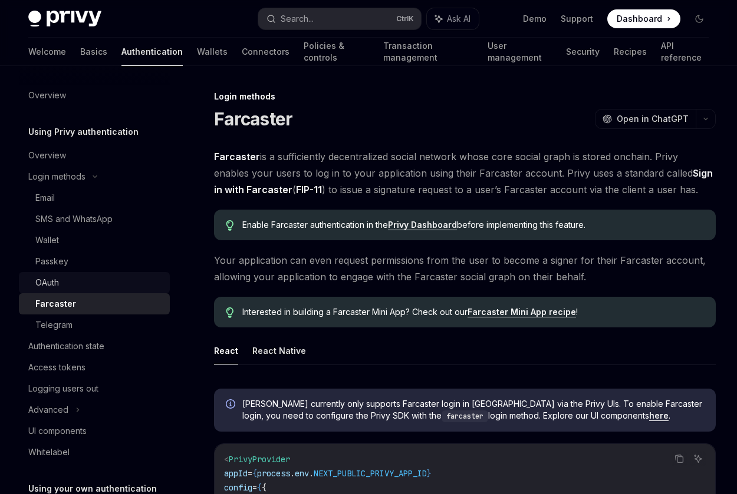
click at [54, 286] on div "OAuth" at bounding box center [47, 283] width 24 height 14
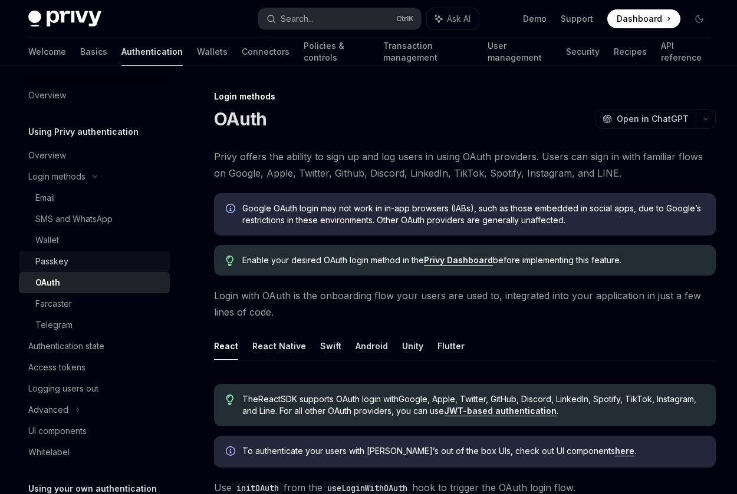
click at [70, 255] on div "Passkey" at bounding box center [98, 262] width 127 height 14
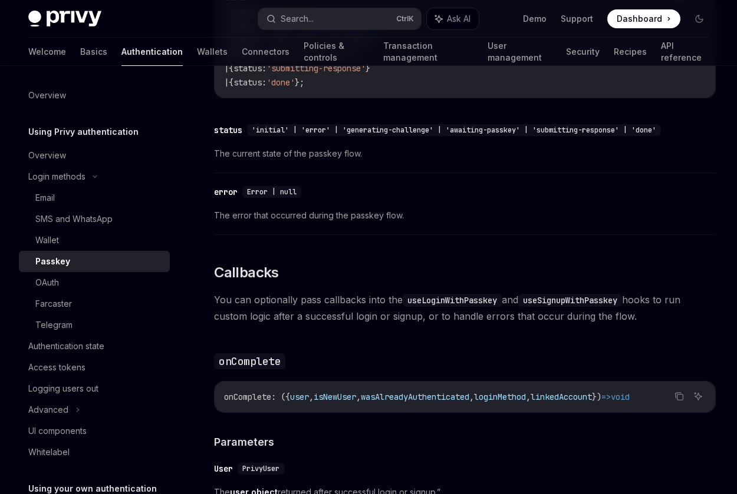
scroll to position [1473, 0]
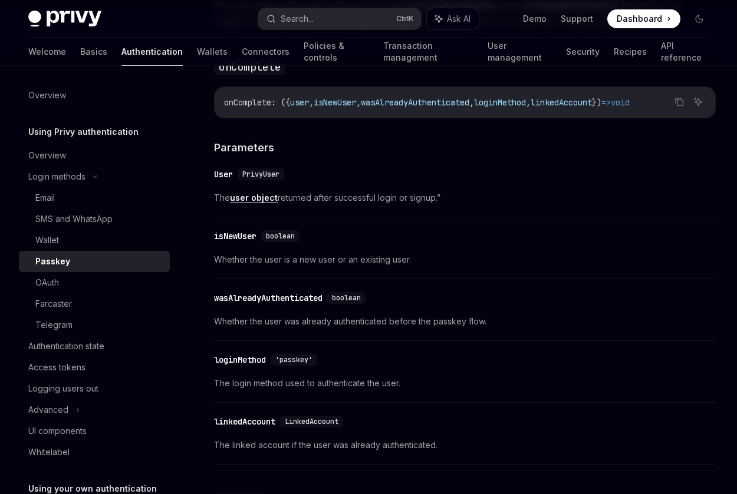
click at [217, 243] on div "​ isNewUser boolean Whether the user is a new user or an existing user." at bounding box center [464, 251] width 501 height 56
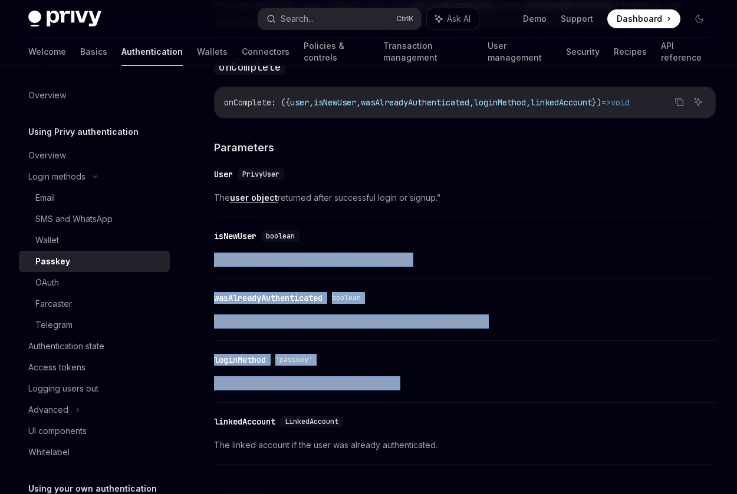
drag, startPoint x: 213, startPoint y: 245, endPoint x: 476, endPoint y: 419, distance: 315.1
click at [476, 419] on div "​ linkedAccount LinkedAccount" at bounding box center [459, 422] width 490 height 14
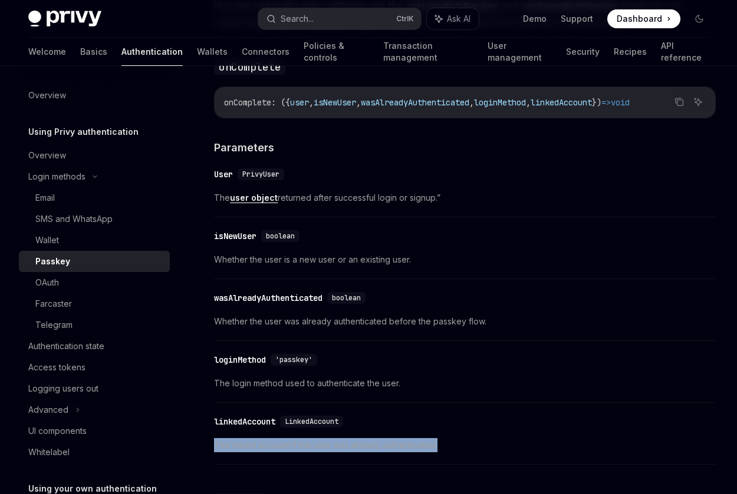
drag, startPoint x: 475, startPoint y: 457, endPoint x: 476, endPoint y: 419, distance: 38.3
click at [476, 419] on div "​ linkedAccount LinkedAccount The linked account if the user was already authen…" at bounding box center [464, 437] width 501 height 56
click at [476, 419] on div "​ linkedAccount LinkedAccount" at bounding box center [459, 422] width 490 height 14
click at [266, 256] on span "Whether the user is a new user or an existing user." at bounding box center [464, 260] width 501 height 14
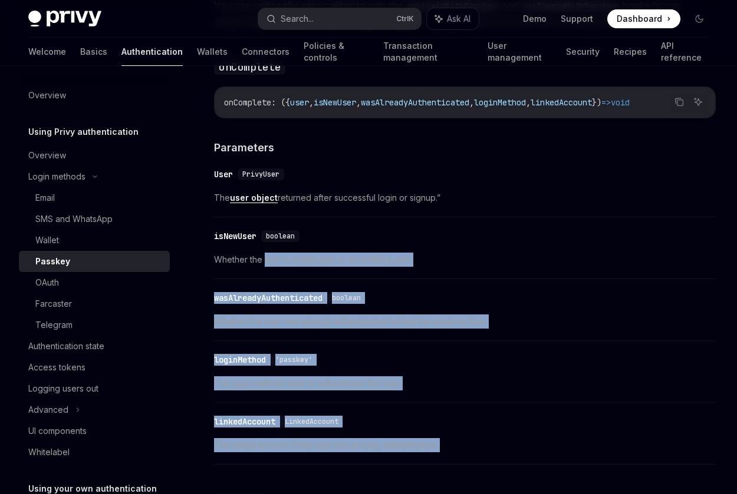
drag, startPoint x: 266, startPoint y: 256, endPoint x: 476, endPoint y: 441, distance: 278.9
click at [476, 441] on span "The linked account if the user was already authenticated." at bounding box center [464, 445] width 501 height 14
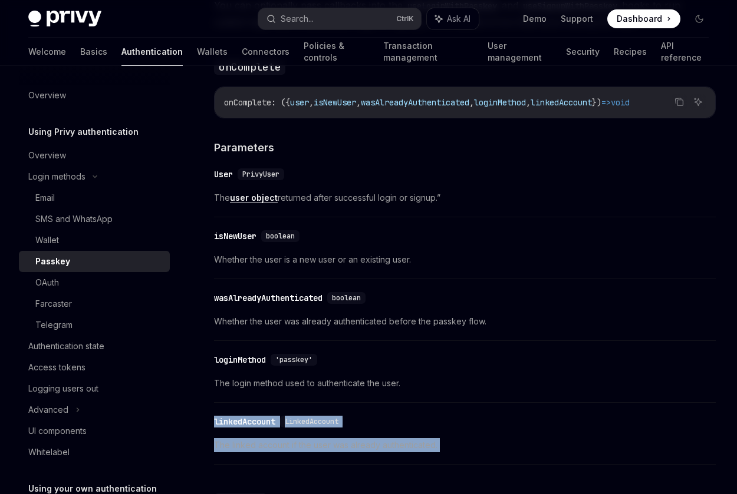
drag, startPoint x: 476, startPoint y: 441, endPoint x: 499, endPoint y: 415, distance: 34.2
click at [499, 415] on div "​ linkedAccount LinkedAccount The linked account if the user was already authen…" at bounding box center [464, 437] width 501 height 56
click at [499, 415] on div "​ linkedAccount LinkedAccount" at bounding box center [459, 422] width 490 height 14
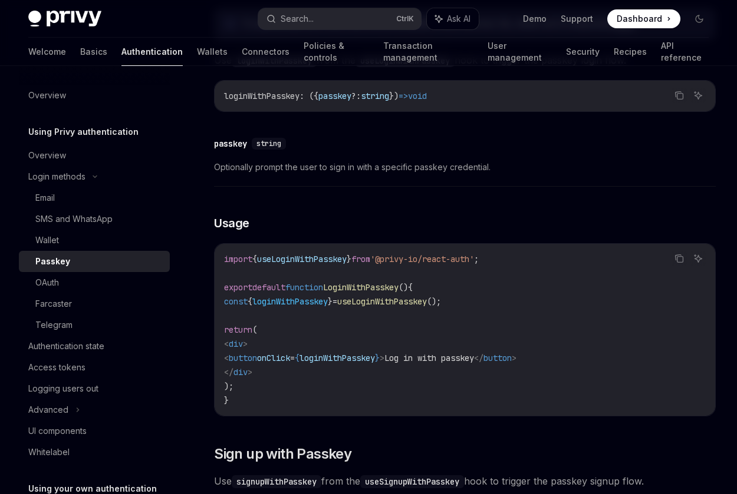
scroll to position [471, 0]
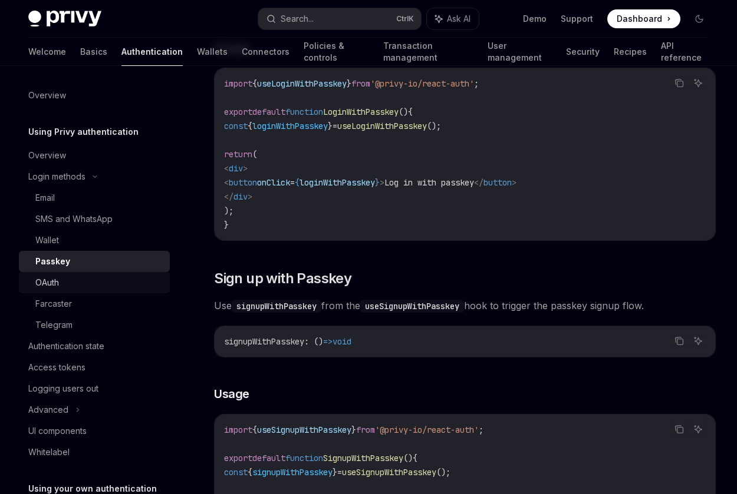
click at [103, 292] on link "OAuth" at bounding box center [94, 282] width 151 height 21
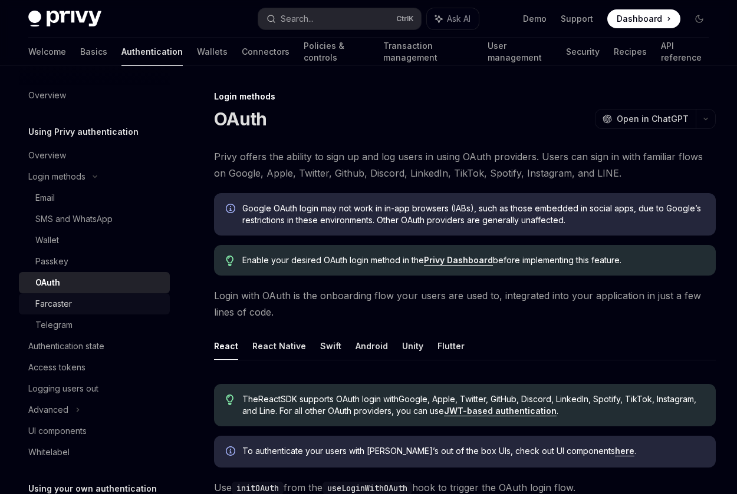
click at [87, 299] on div "Farcaster" at bounding box center [98, 304] width 127 height 14
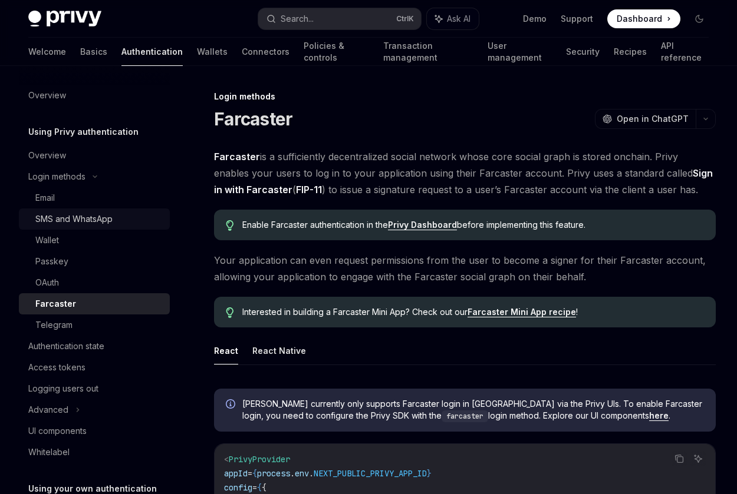
click at [79, 227] on link "SMS and WhatsApp" at bounding box center [94, 219] width 151 height 21
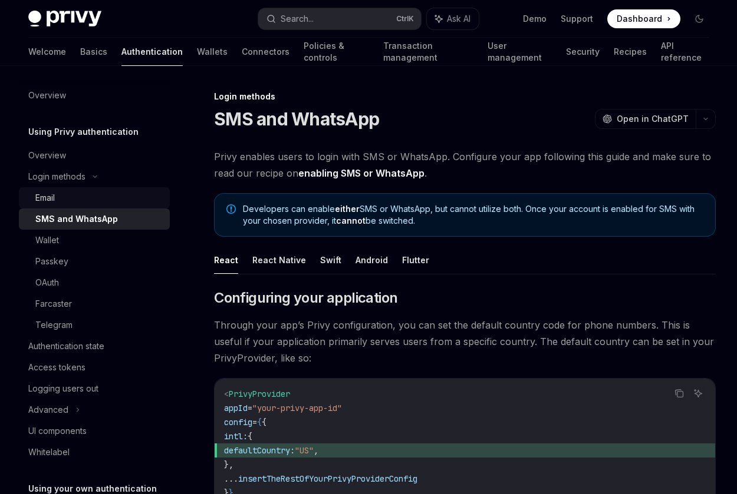
click at [86, 193] on div "Email" at bounding box center [98, 198] width 127 height 14
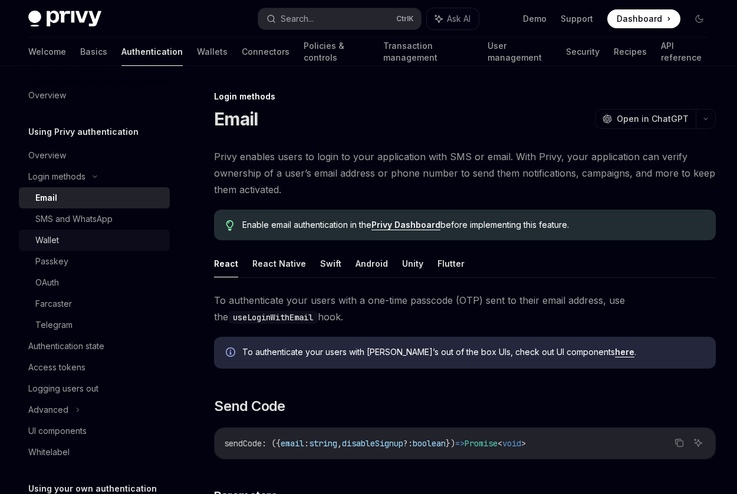
click at [85, 244] on div "Wallet" at bounding box center [98, 240] width 127 height 14
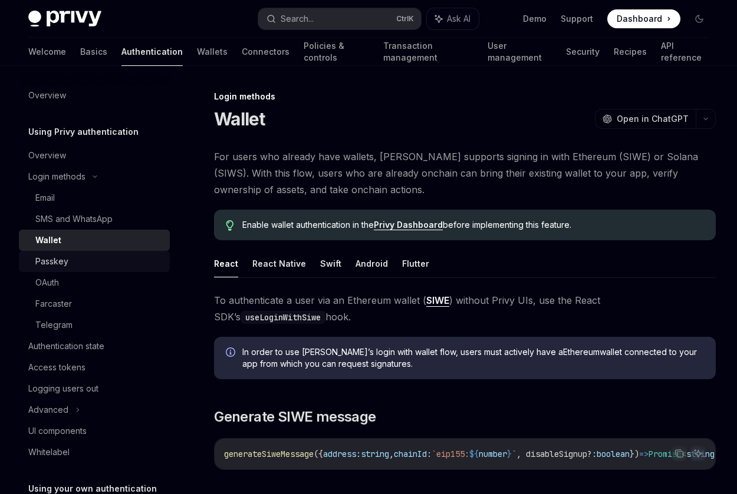
click at [87, 264] on div "Passkey" at bounding box center [98, 262] width 127 height 14
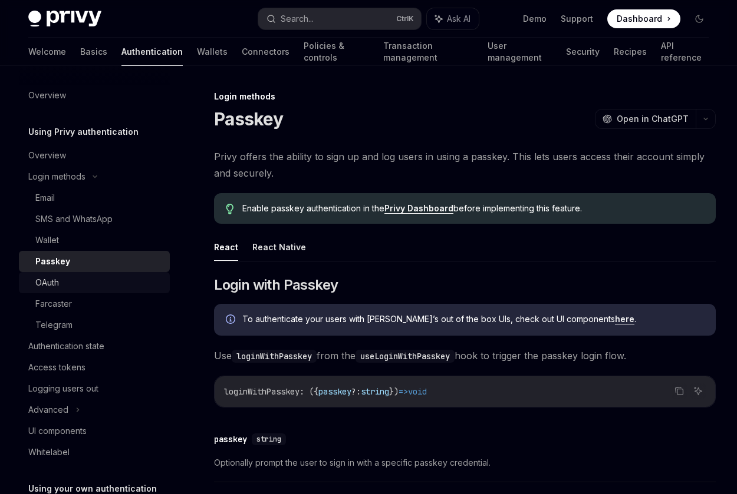
click at [86, 285] on div "OAuth" at bounding box center [98, 283] width 127 height 14
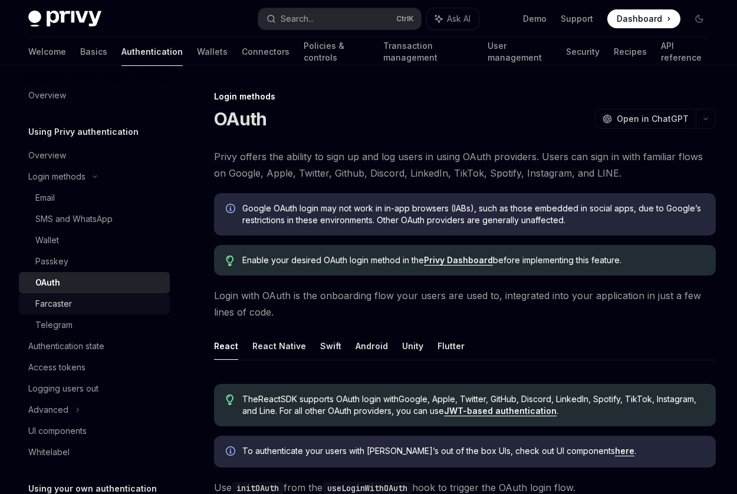
click at [90, 305] on div "Farcaster" at bounding box center [98, 304] width 127 height 14
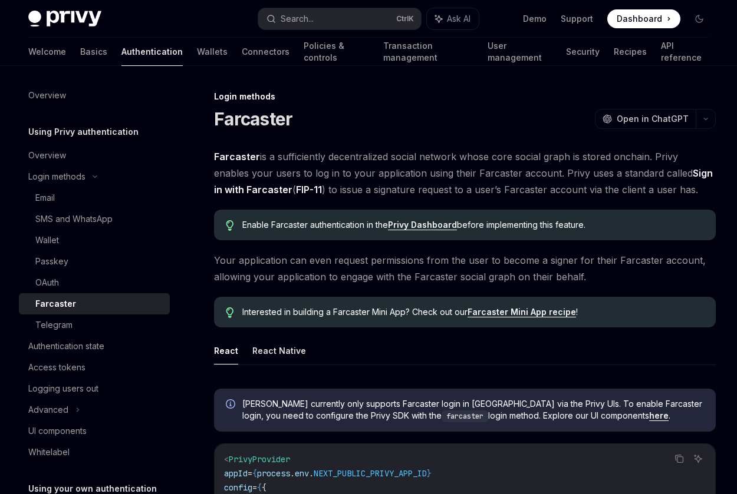
click at [229, 160] on strong "Farcaster" at bounding box center [237, 157] width 46 height 12
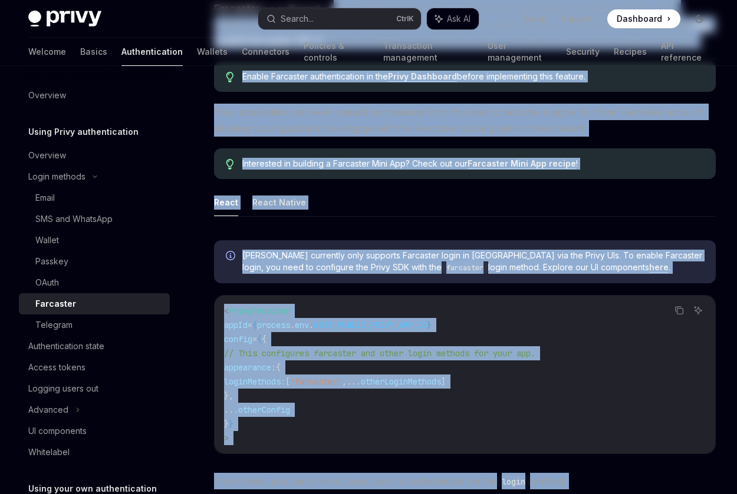
scroll to position [354, 0]
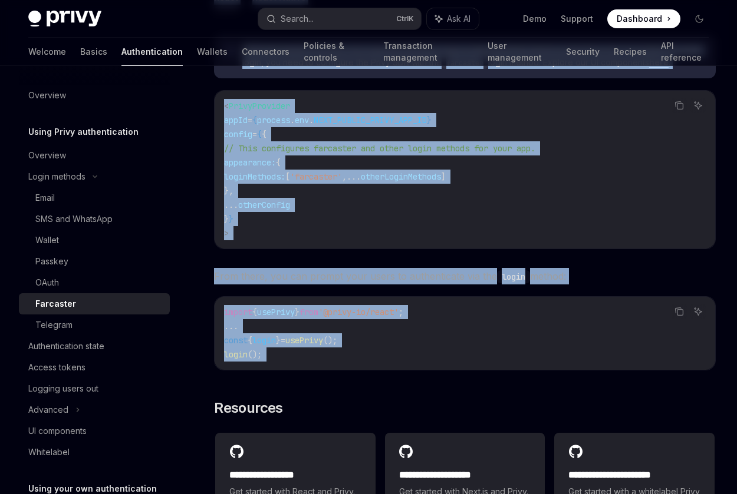
drag, startPoint x: 374, startPoint y: 146, endPoint x: 516, endPoint y: 360, distance: 257.1
click at [516, 360] on div "Login methods Farcaster OpenAI Open in ChatGPT OpenAI Open in ChatGPT Farcaster…" at bounding box center [354, 221] width 727 height 970
click at [516, 360] on code "import { usePrivy } from '@privy-io/react' ; ... const { login } = usePrivy ();…" at bounding box center [464, 333] width 481 height 57
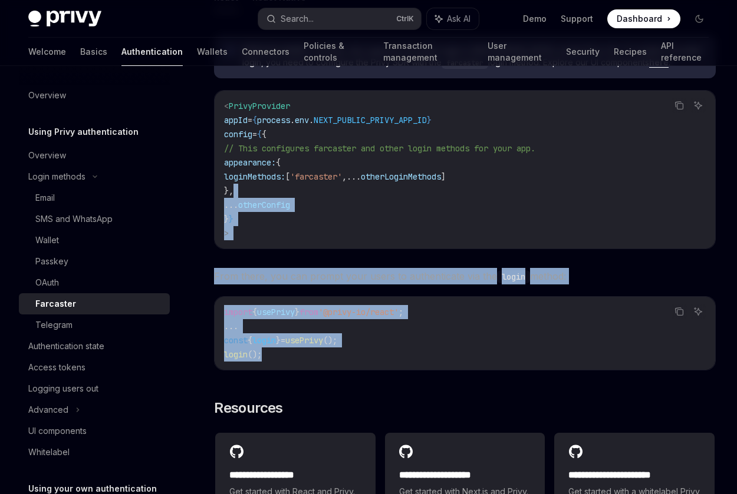
drag, startPoint x: 517, startPoint y: 348, endPoint x: 460, endPoint y: 190, distance: 168.2
click at [460, 190] on div "**********" at bounding box center [464, 278] width 501 height 505
click at [460, 190] on code "< PrivyProvider appId = { process . env . NEXT_PUBLIC_PRIVY_APP_ID } config = {…" at bounding box center [464, 169] width 481 height 141
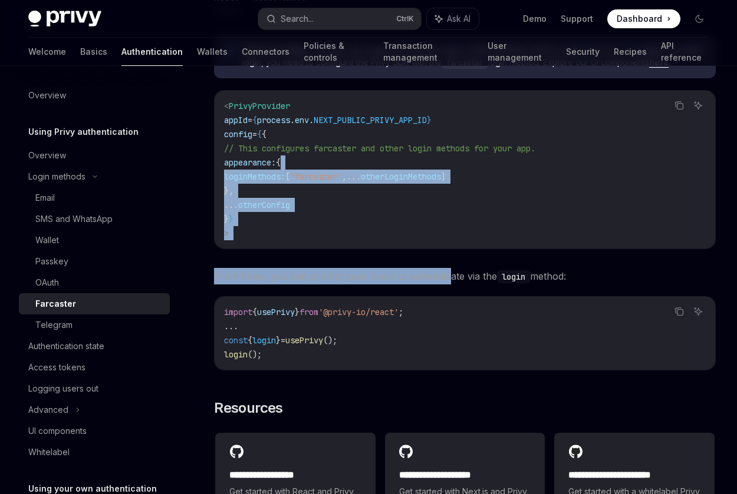
drag, startPoint x: 456, startPoint y: 161, endPoint x: 447, endPoint y: 294, distance: 133.5
click at [444, 289] on div "**********" at bounding box center [464, 278] width 501 height 505
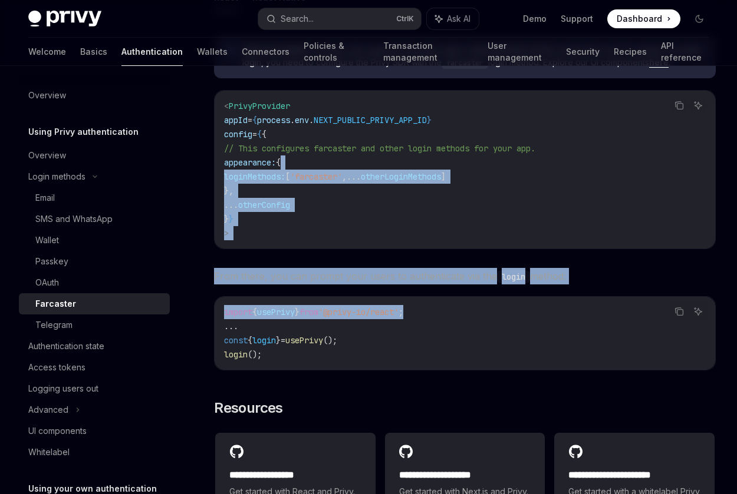
click at [447, 295] on div "**********" at bounding box center [464, 278] width 501 height 505
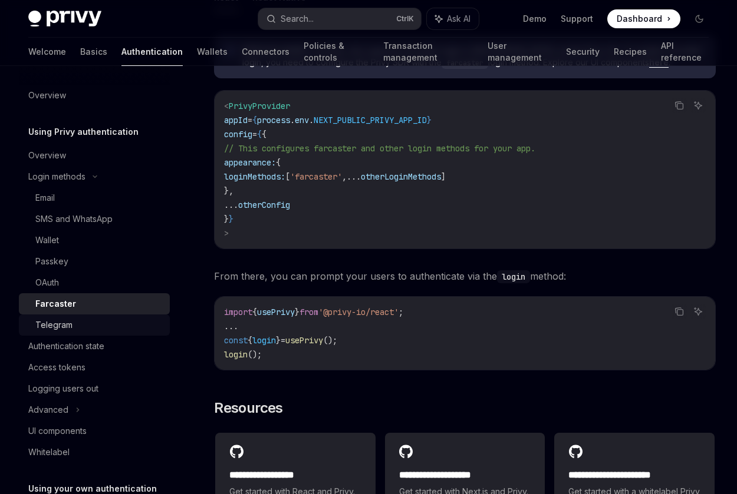
click at [84, 318] on div "Telegram" at bounding box center [98, 325] width 127 height 14
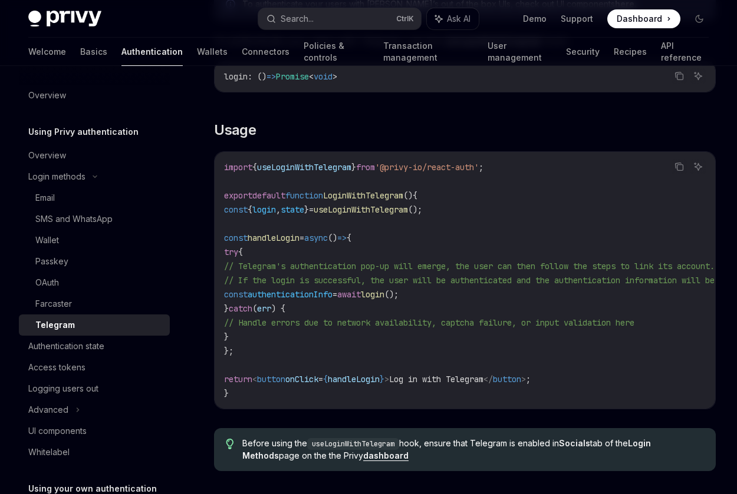
scroll to position [471, 0]
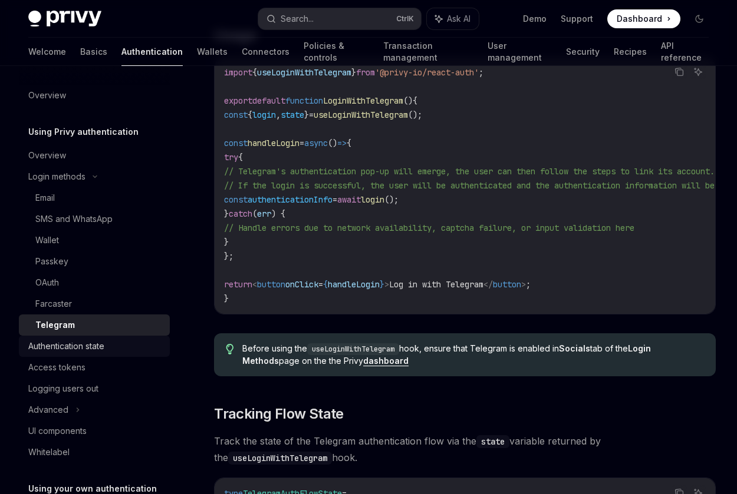
click at [119, 347] on div "Authentication state" at bounding box center [95, 346] width 134 height 14
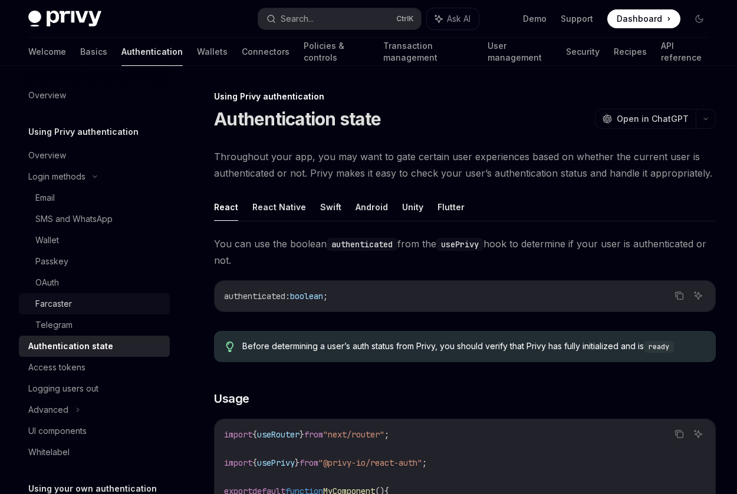
click at [100, 309] on div "Farcaster" at bounding box center [98, 304] width 127 height 14
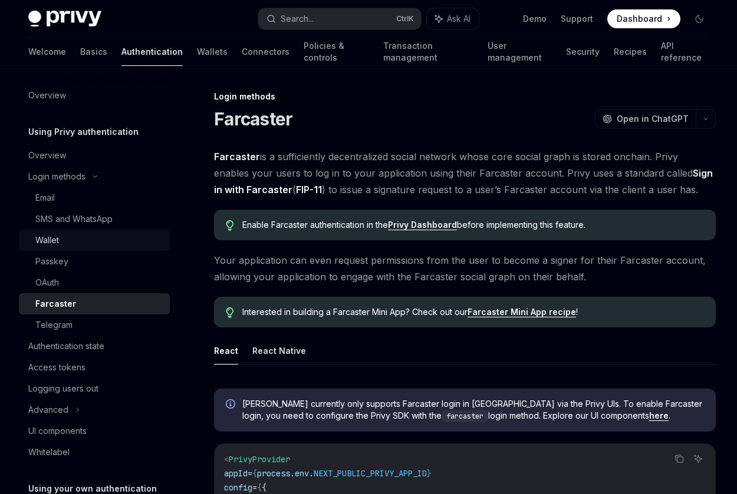
click at [95, 239] on div "Wallet" at bounding box center [98, 240] width 127 height 14
click at [95, 216] on div "SMS and WhatsApp" at bounding box center [73, 219] width 77 height 14
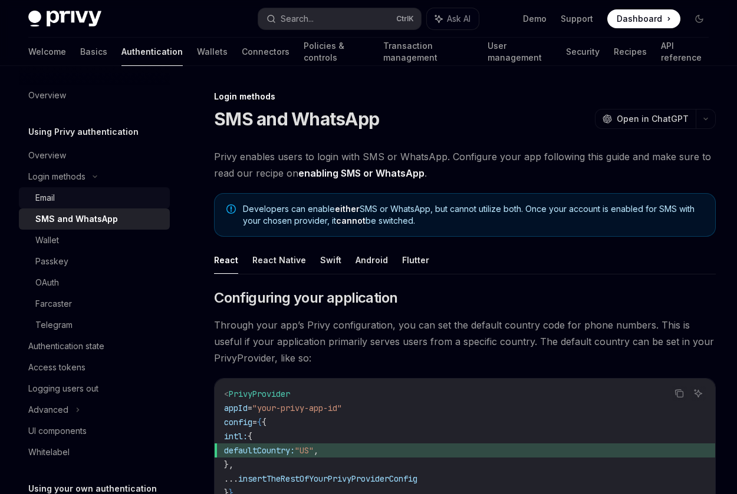
click at [86, 192] on div "Email" at bounding box center [98, 198] width 127 height 14
type textarea "*"
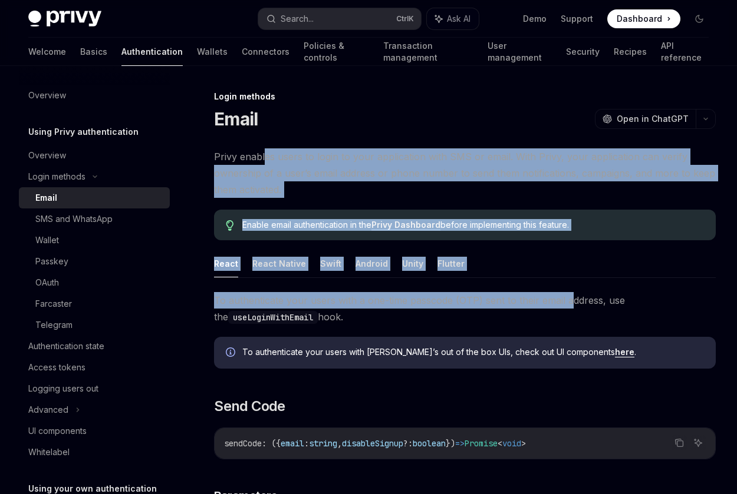
drag, startPoint x: 266, startPoint y: 143, endPoint x: 567, endPoint y: 323, distance: 351.2
click at [567, 323] on span "To authenticate your users with a one-time passcode (OTP) sent to their email a…" at bounding box center [464, 308] width 501 height 33
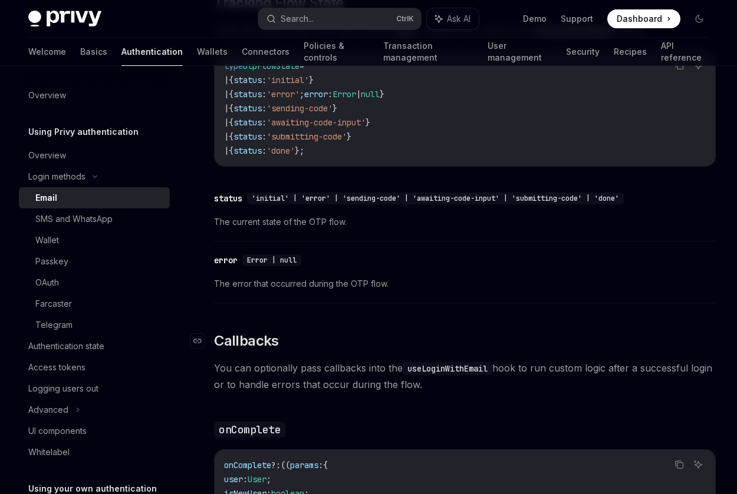
scroll to position [1002, 0]
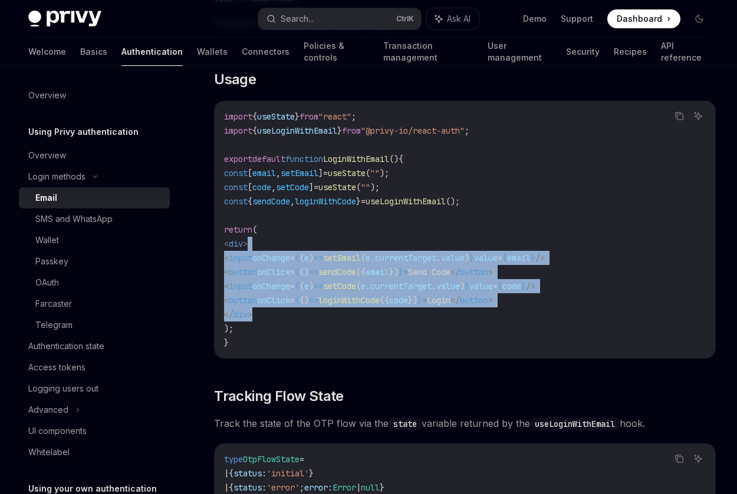
drag, startPoint x: 518, startPoint y: 245, endPoint x: 502, endPoint y: 321, distance: 77.7
click at [502, 320] on code "import { useState } from "react" ; import { useLoginWithEmail } from "@privy-io…" at bounding box center [464, 230] width 481 height 240
click at [502, 321] on code "import { useState } from "react" ; import { useLoginWithEmail } from "@privy-io…" at bounding box center [464, 230] width 481 height 240
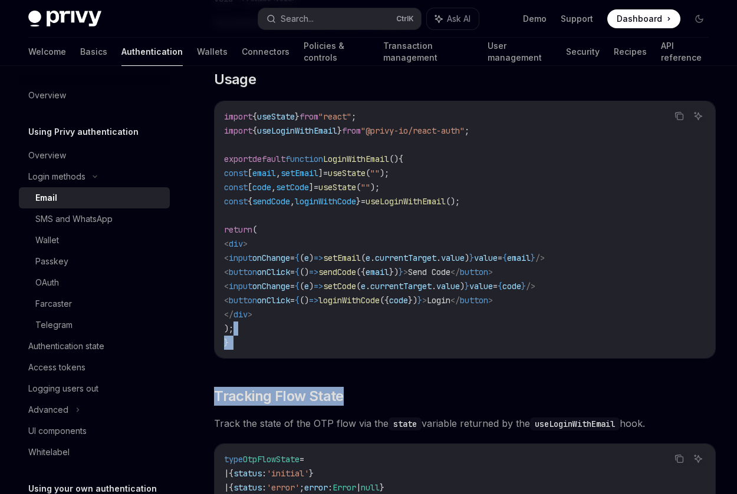
drag, startPoint x: 502, startPoint y: 320, endPoint x: 478, endPoint y: 358, distance: 44.8
click at [478, 358] on div "To authenticate your users with a one-time passcode (OTP) sent to their email a…" at bounding box center [464, 472] width 501 height 2364
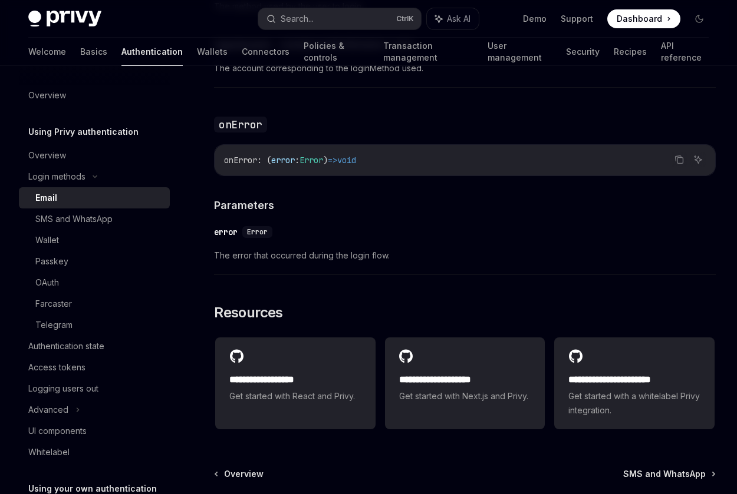
scroll to position [2331, 0]
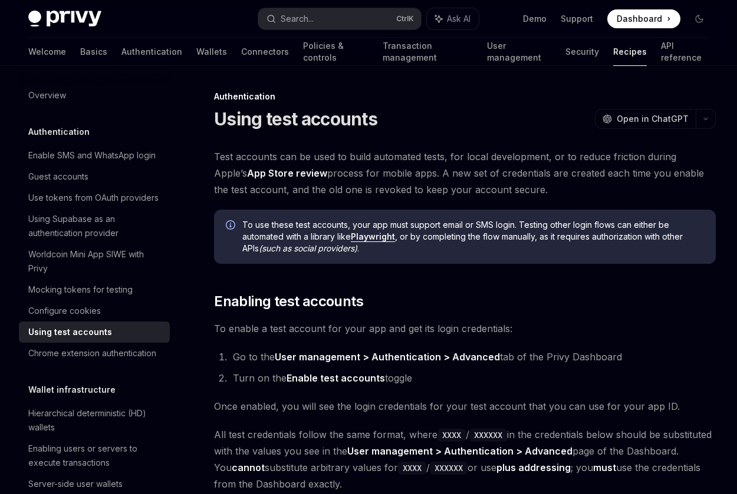
scroll to position [177, 0]
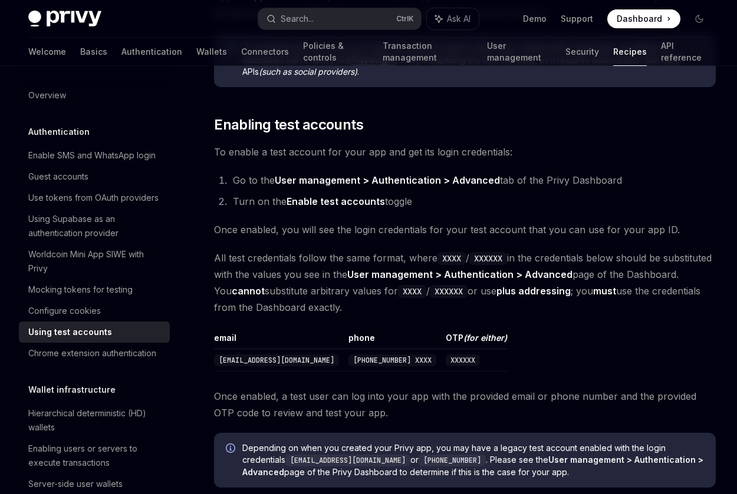
drag, startPoint x: 567, startPoint y: 312, endPoint x: 534, endPoint y: 405, distance: 99.0
click at [534, 405] on div "Test accounts can be used to build automated tests, for local development, or t…" at bounding box center [464, 397] width 501 height 850
click at [534, 405] on span "Once enabled, a test user can log into your app with the provided email or phon…" at bounding box center [464, 404] width 501 height 33
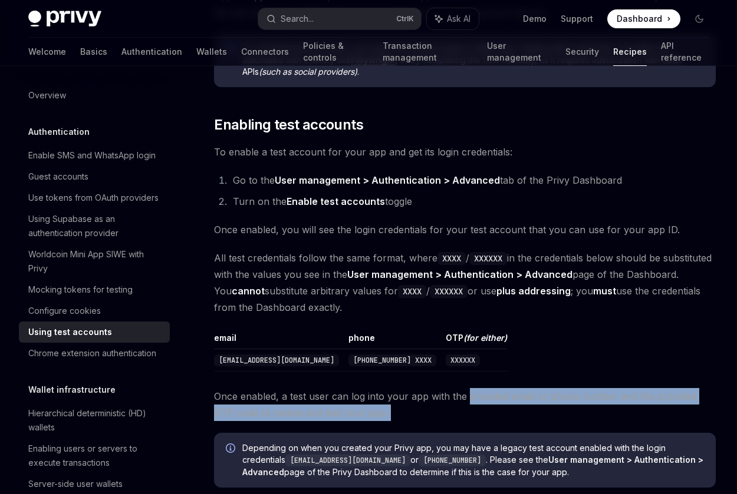
drag, startPoint x: 534, startPoint y: 405, endPoint x: 483, endPoint y: 394, distance: 52.5
click at [483, 394] on span "Once enabled, a test user can log into your app with the provided email or phon…" at bounding box center [464, 404] width 501 height 33
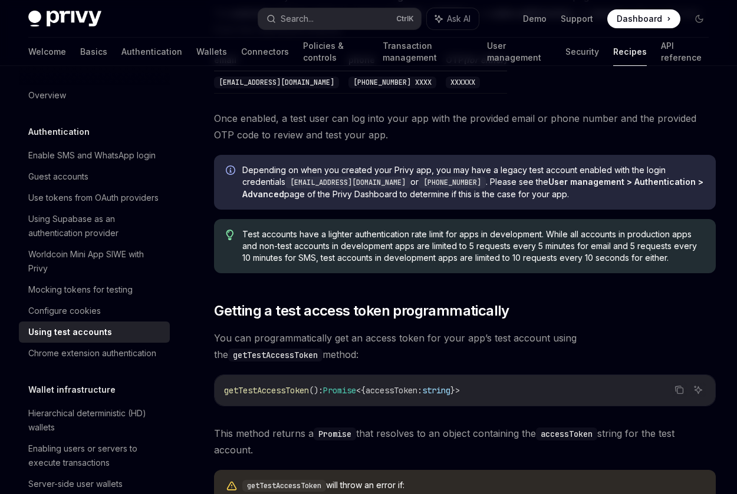
scroll to position [589, 0]
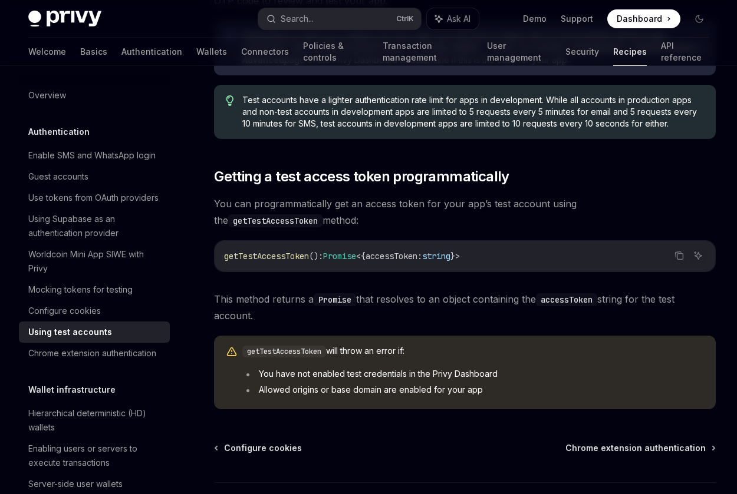
drag, startPoint x: 517, startPoint y: 380, endPoint x: 533, endPoint y: 383, distance: 16.9
click at [533, 383] on ul "You have not enabled test credentials in the Privy Dashboard Allowed origins or…" at bounding box center [472, 382] width 461 height 28
click at [533, 384] on li "Allowed origins or base domain are enabled for your app" at bounding box center [472, 390] width 461 height 12
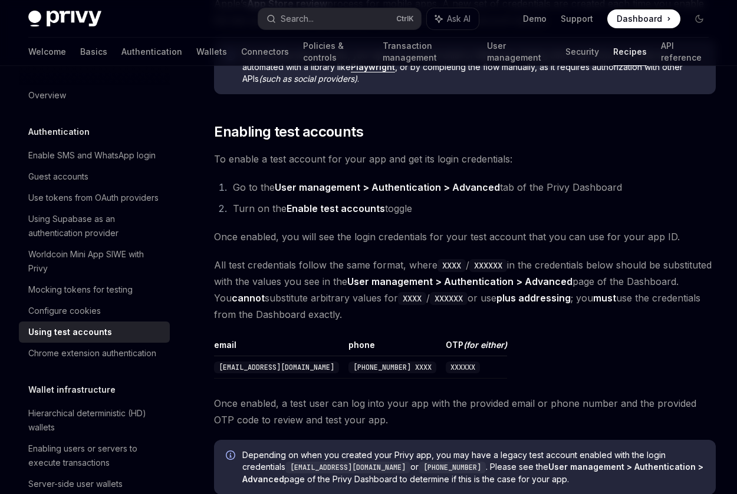
scroll to position [118, 0]
